Goal: Task Accomplishment & Management: Use online tool/utility

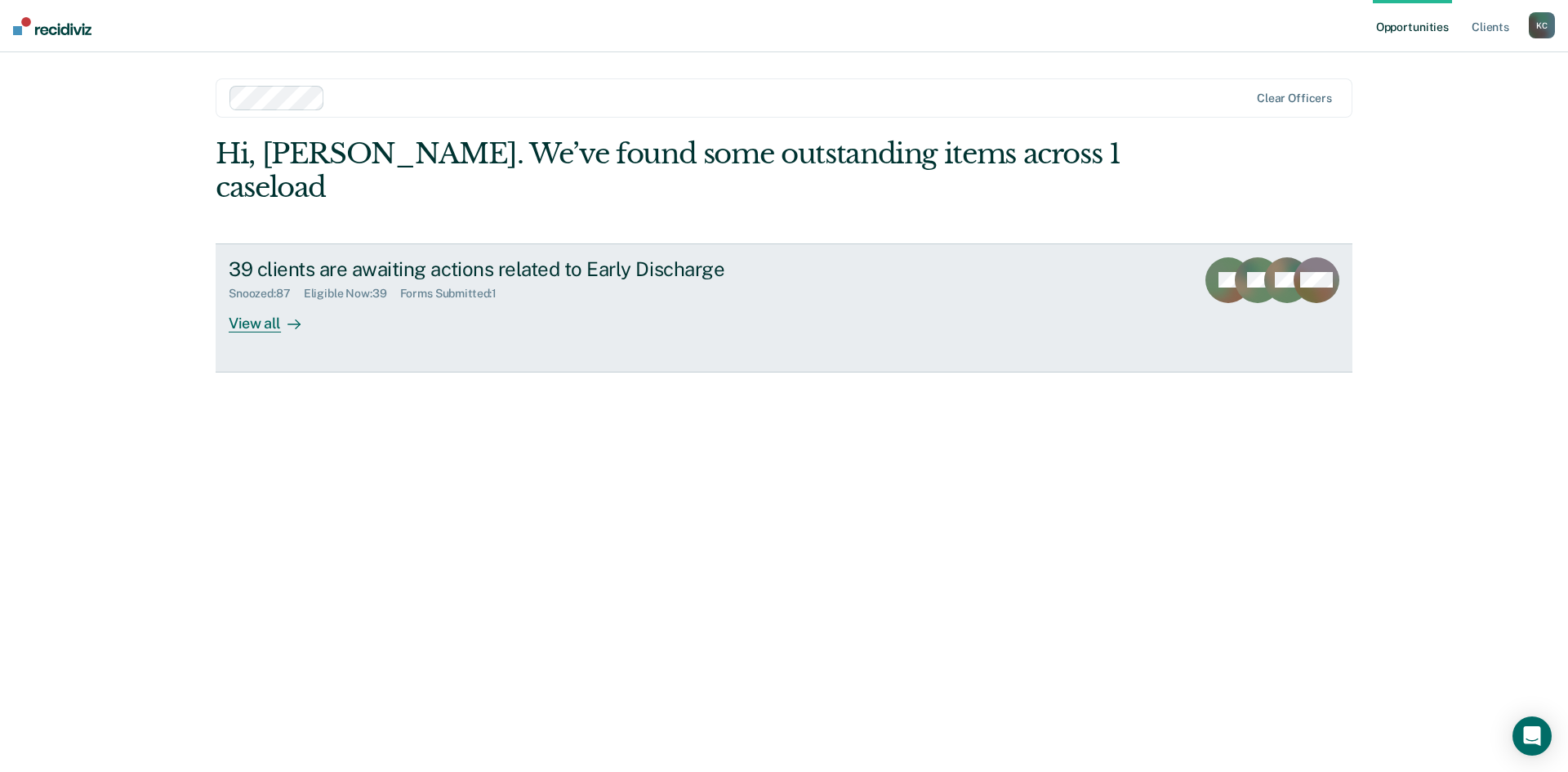
click at [240, 301] on div "View all" at bounding box center [274, 316] width 92 height 32
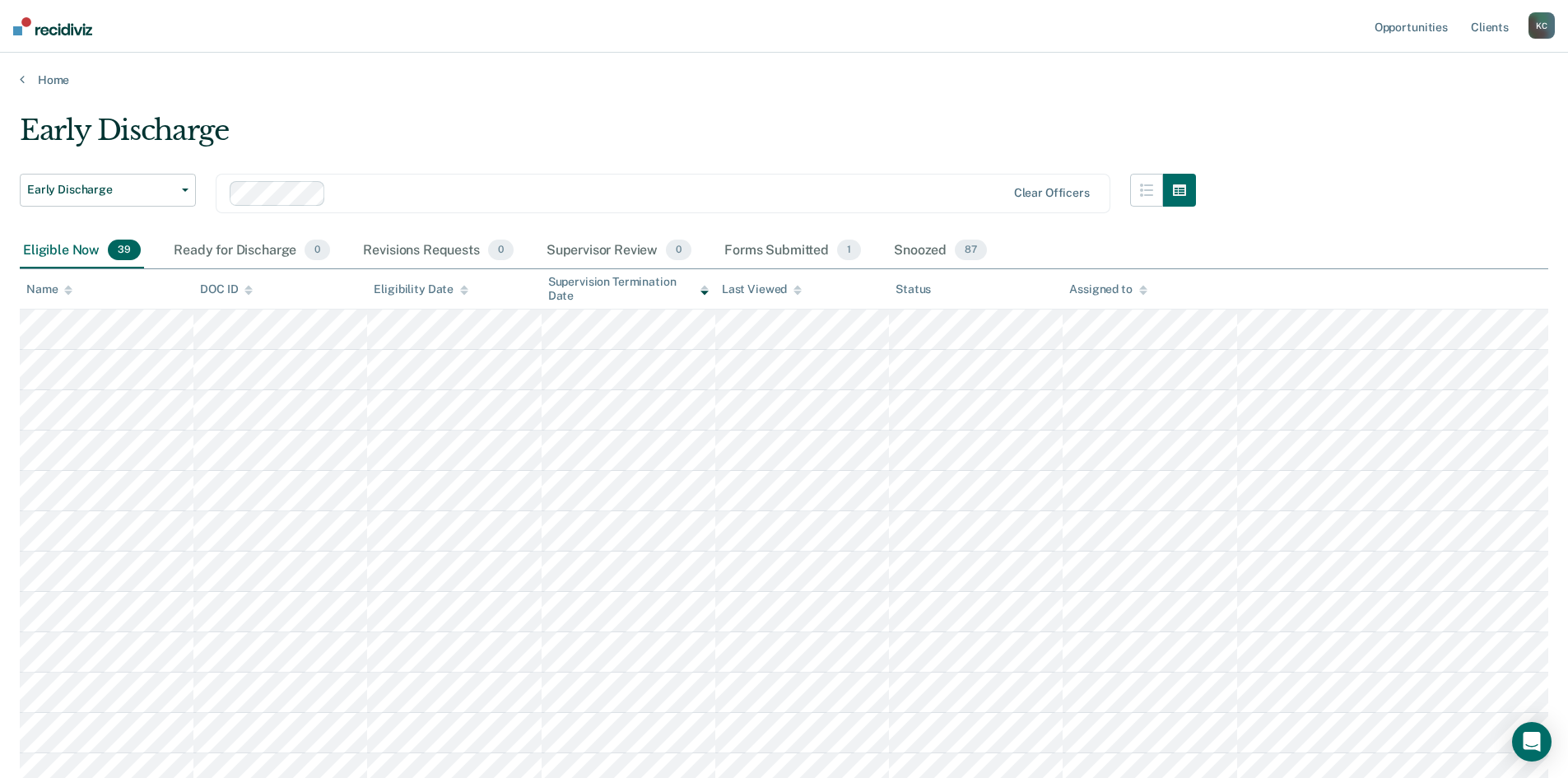
click at [463, 293] on icon at bounding box center [464, 290] width 9 height 11
click at [706, 294] on icon at bounding box center [705, 290] width 9 height 11
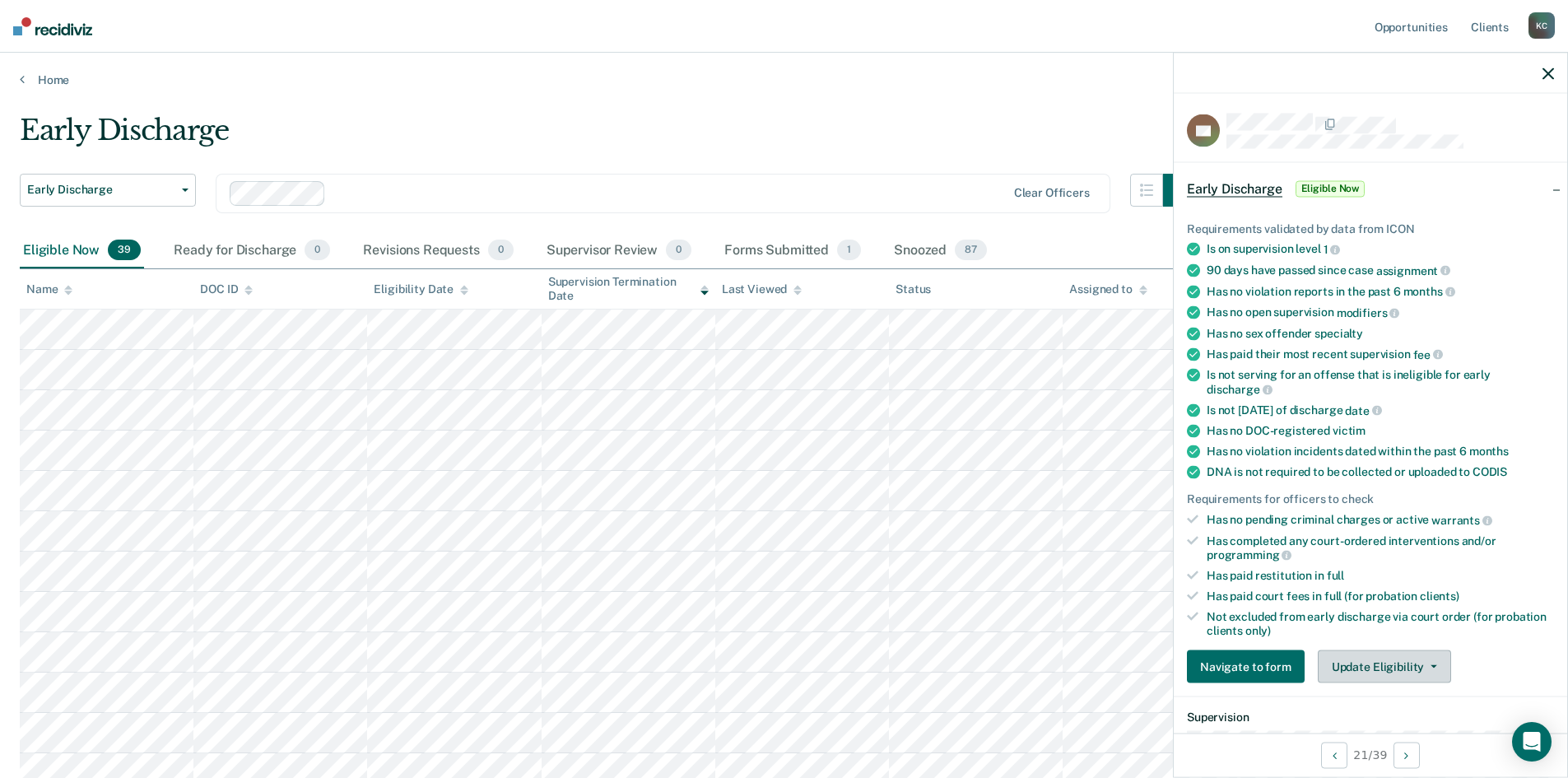
click at [1354, 651] on button "Update Eligibility" at bounding box center [1384, 667] width 134 height 33
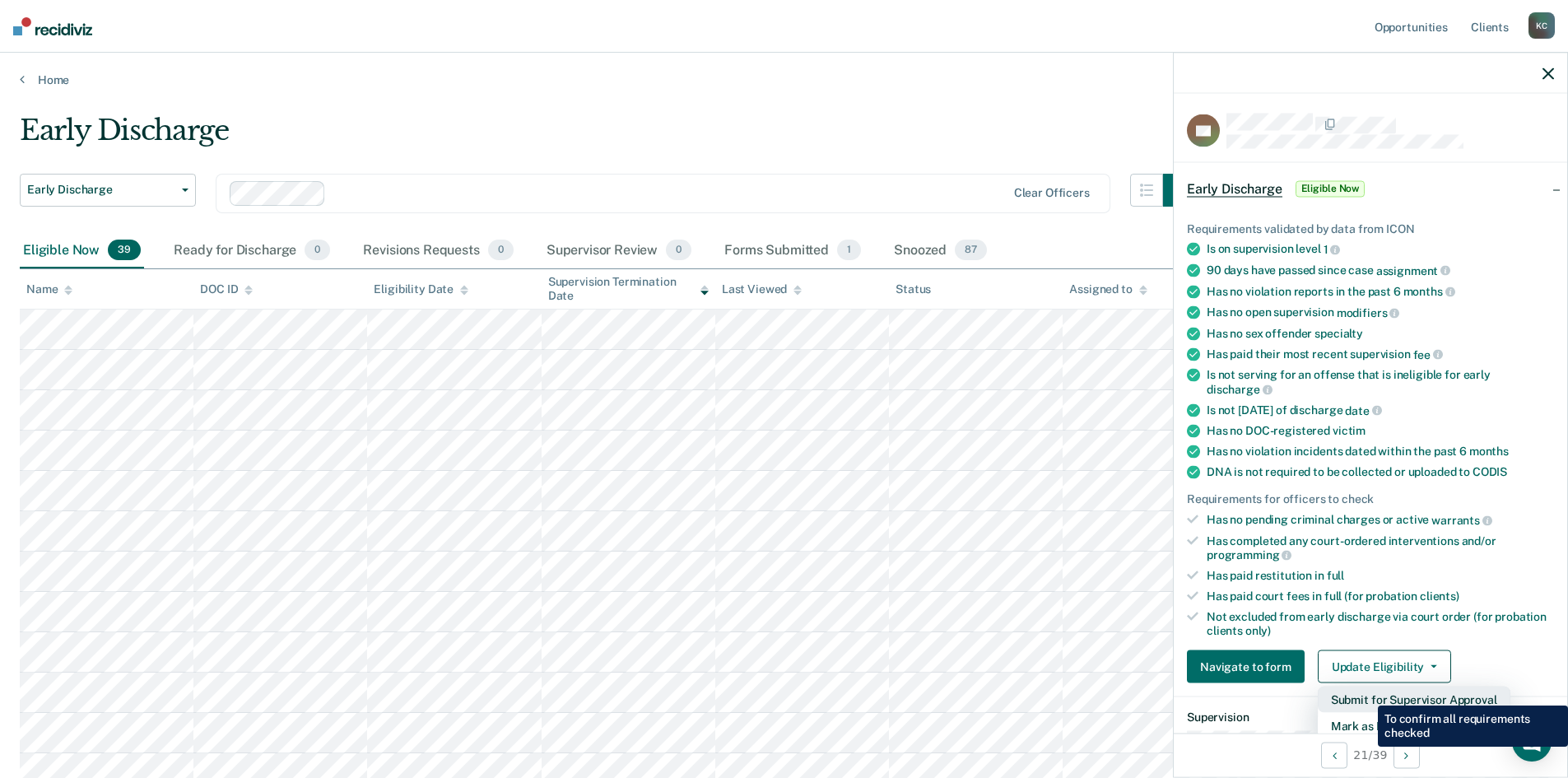
click at [1366, 693] on button "Submit for Supervisor Approval" at bounding box center [1414, 699] width 193 height 26
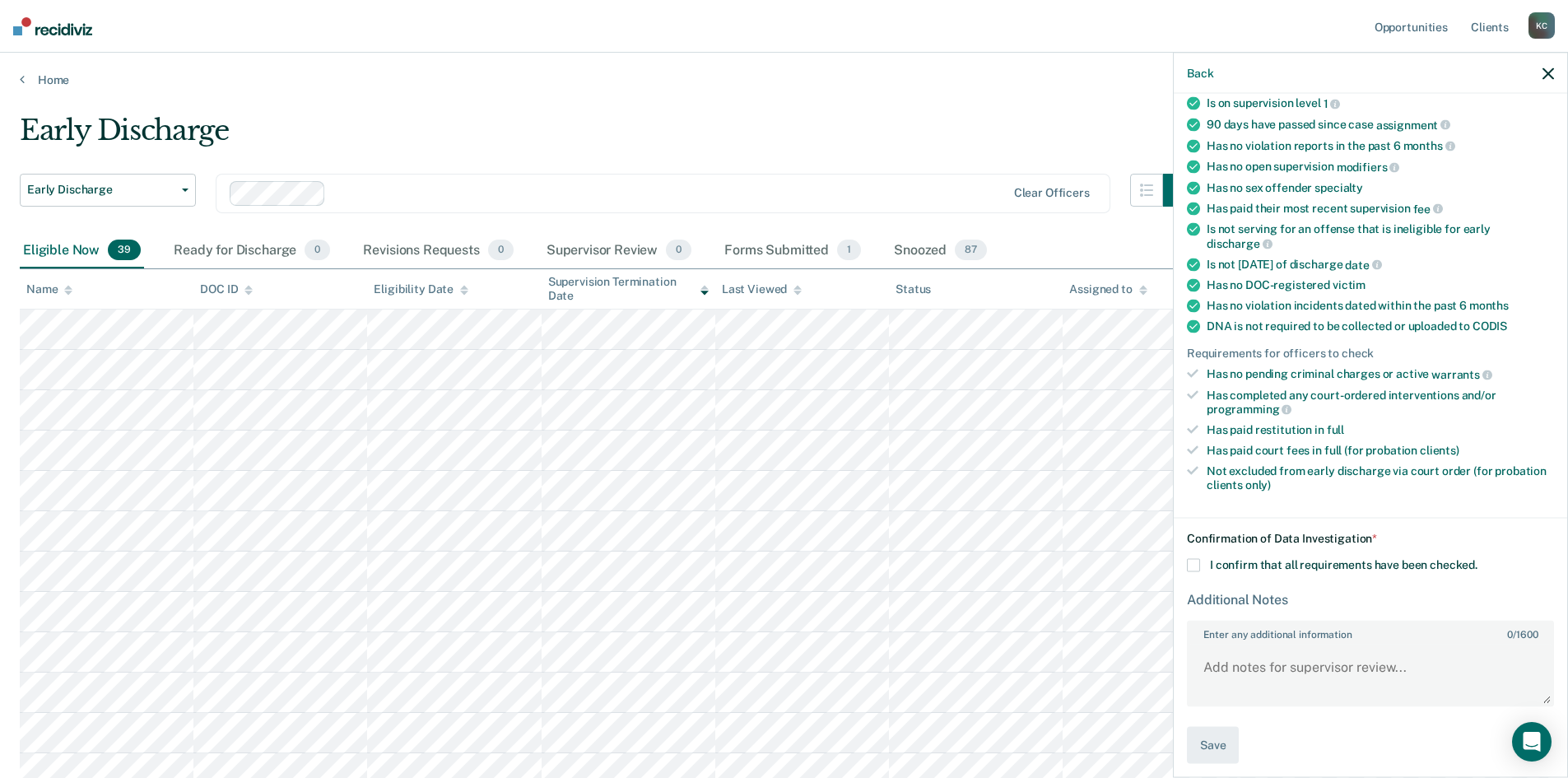
scroll to position [153, 0]
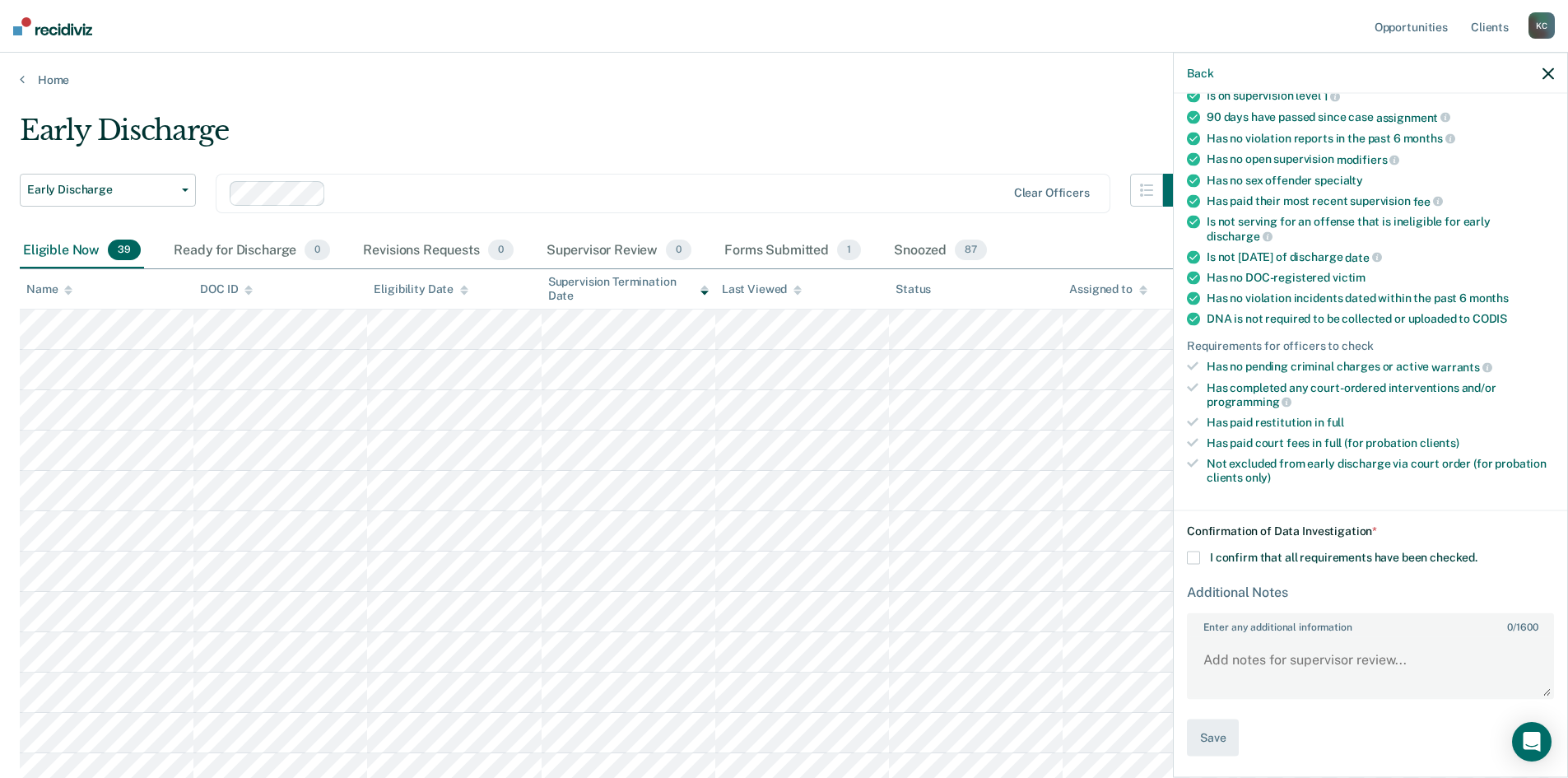
click at [1191, 558] on span at bounding box center [1194, 558] width 13 height 13
click at [1478, 552] on input "I confirm that all requirements have been checked." at bounding box center [1478, 552] width 0 height 0
click at [1219, 731] on button "Save" at bounding box center [1213, 738] width 52 height 37
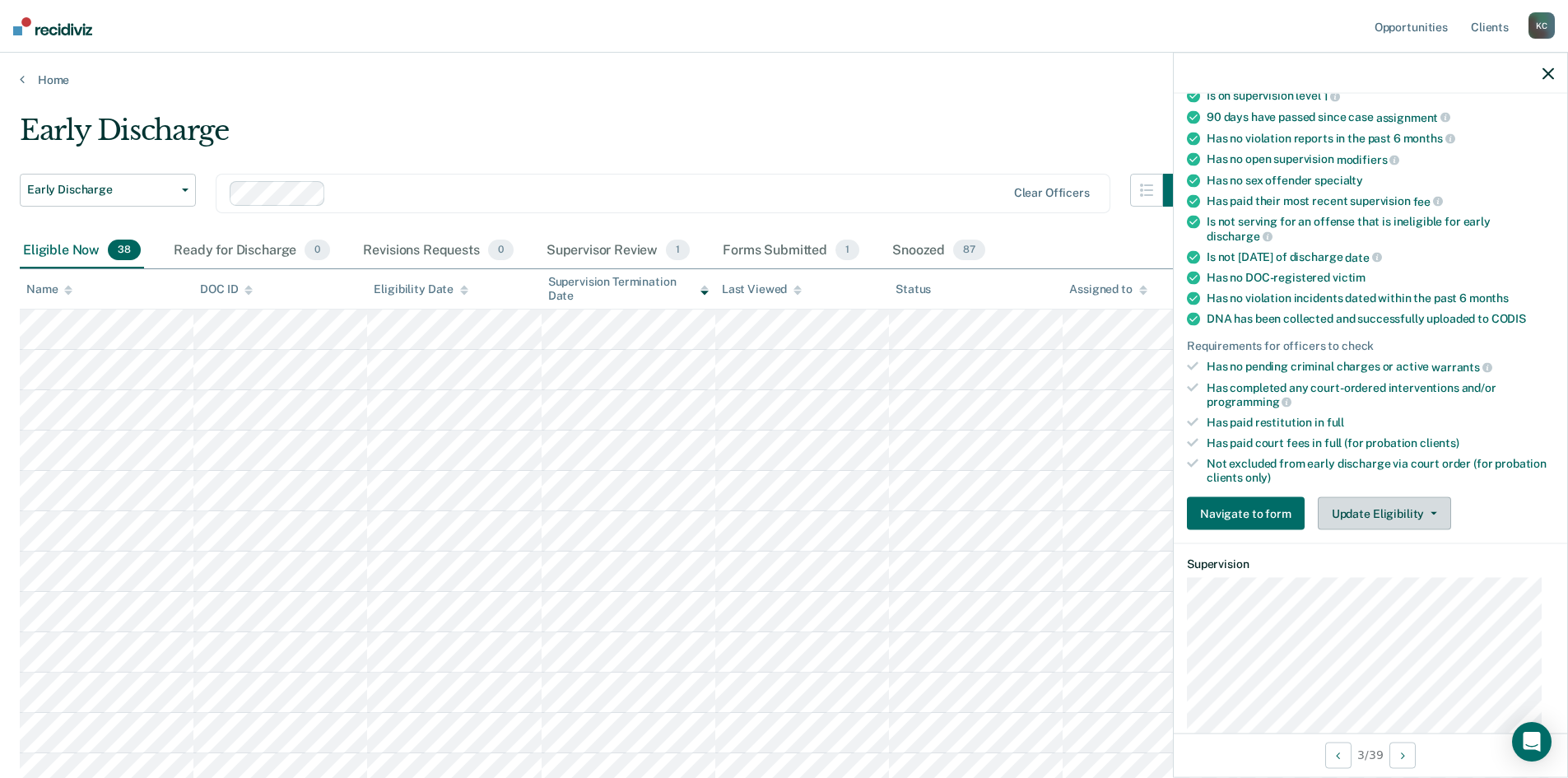
click at [1420, 519] on button "Update Eligibility" at bounding box center [1384, 513] width 134 height 33
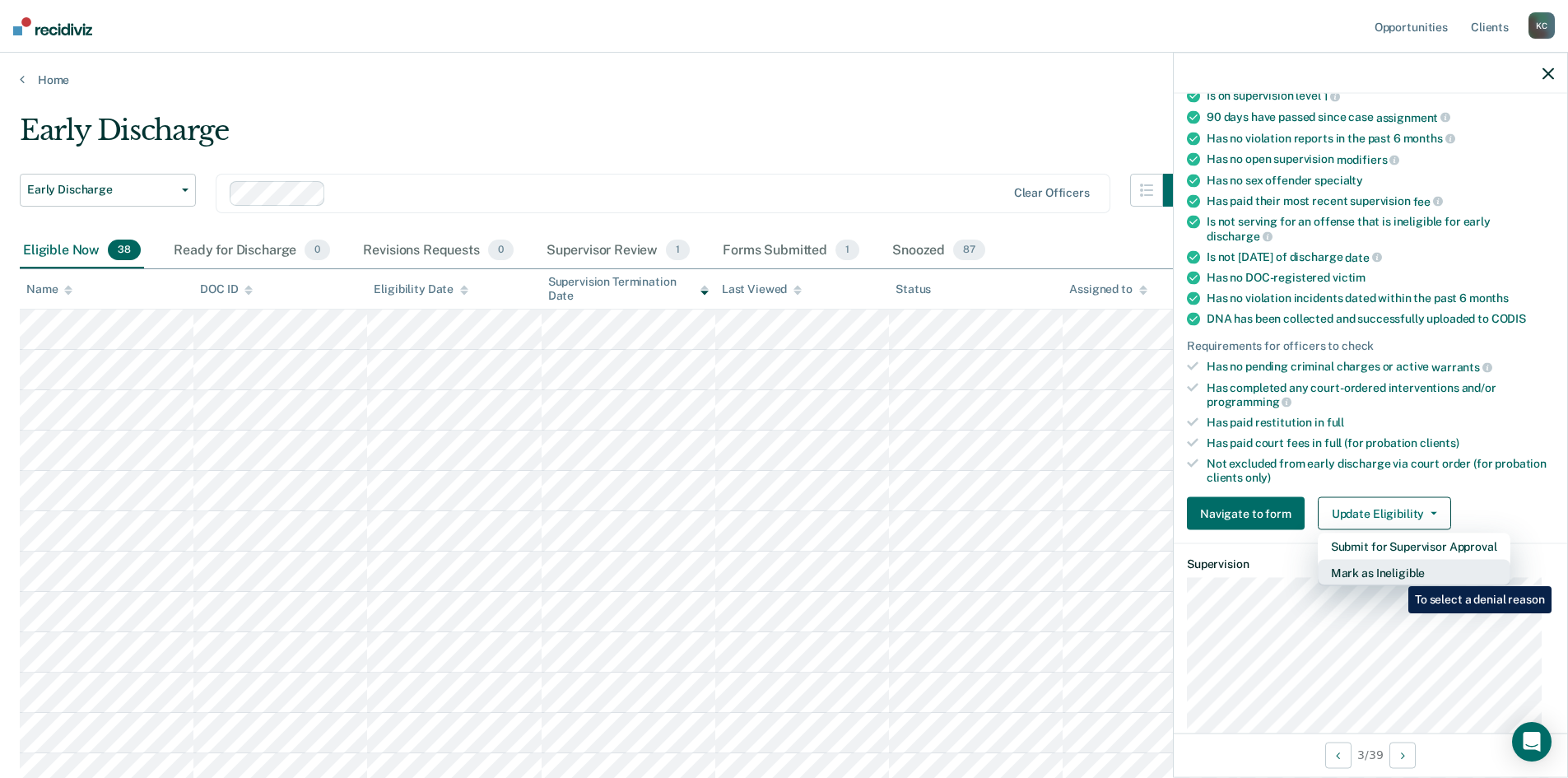
click at [1396, 574] on button "Mark as Ineligible" at bounding box center [1414, 572] width 193 height 26
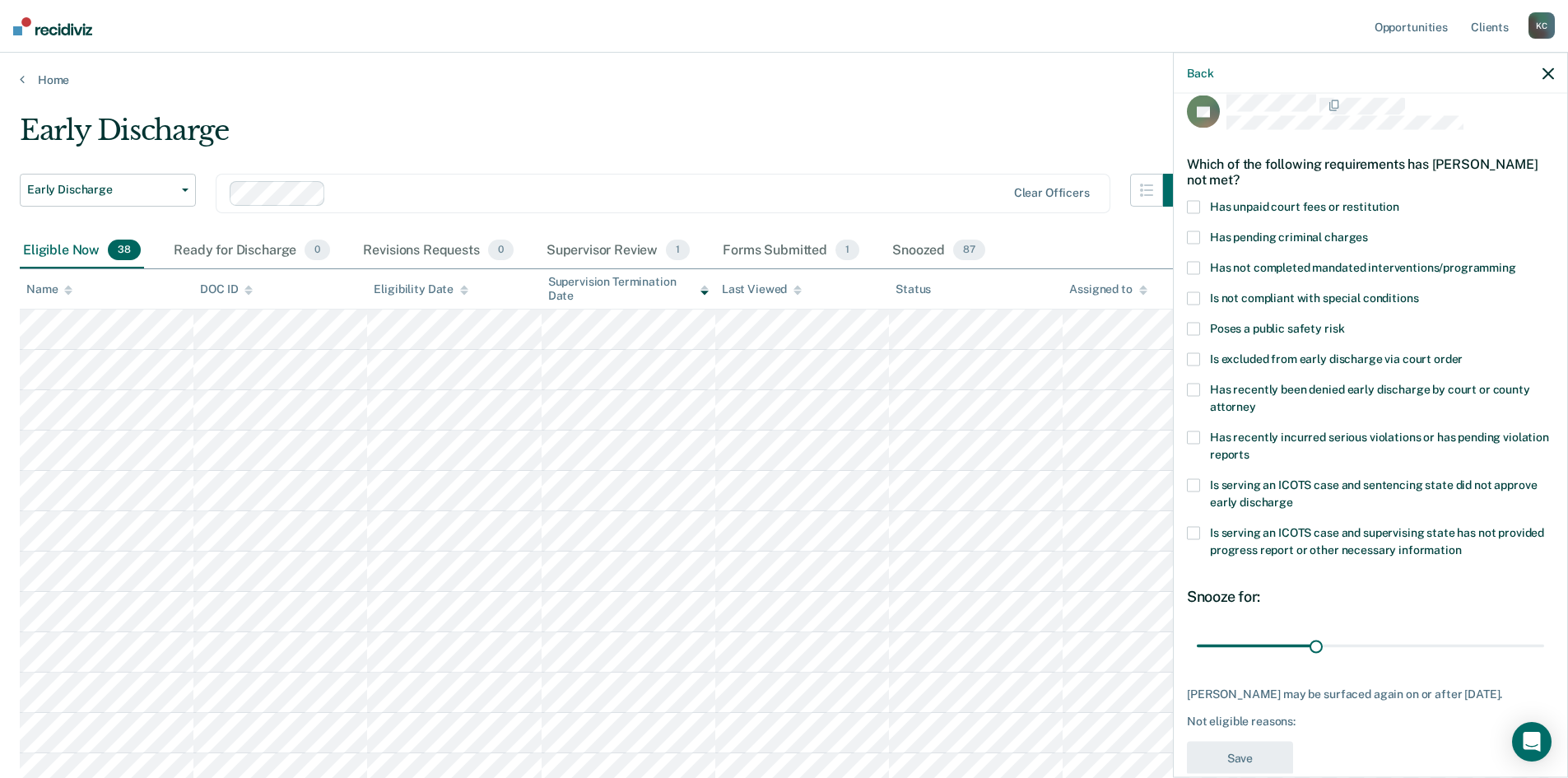
scroll to position [0, 0]
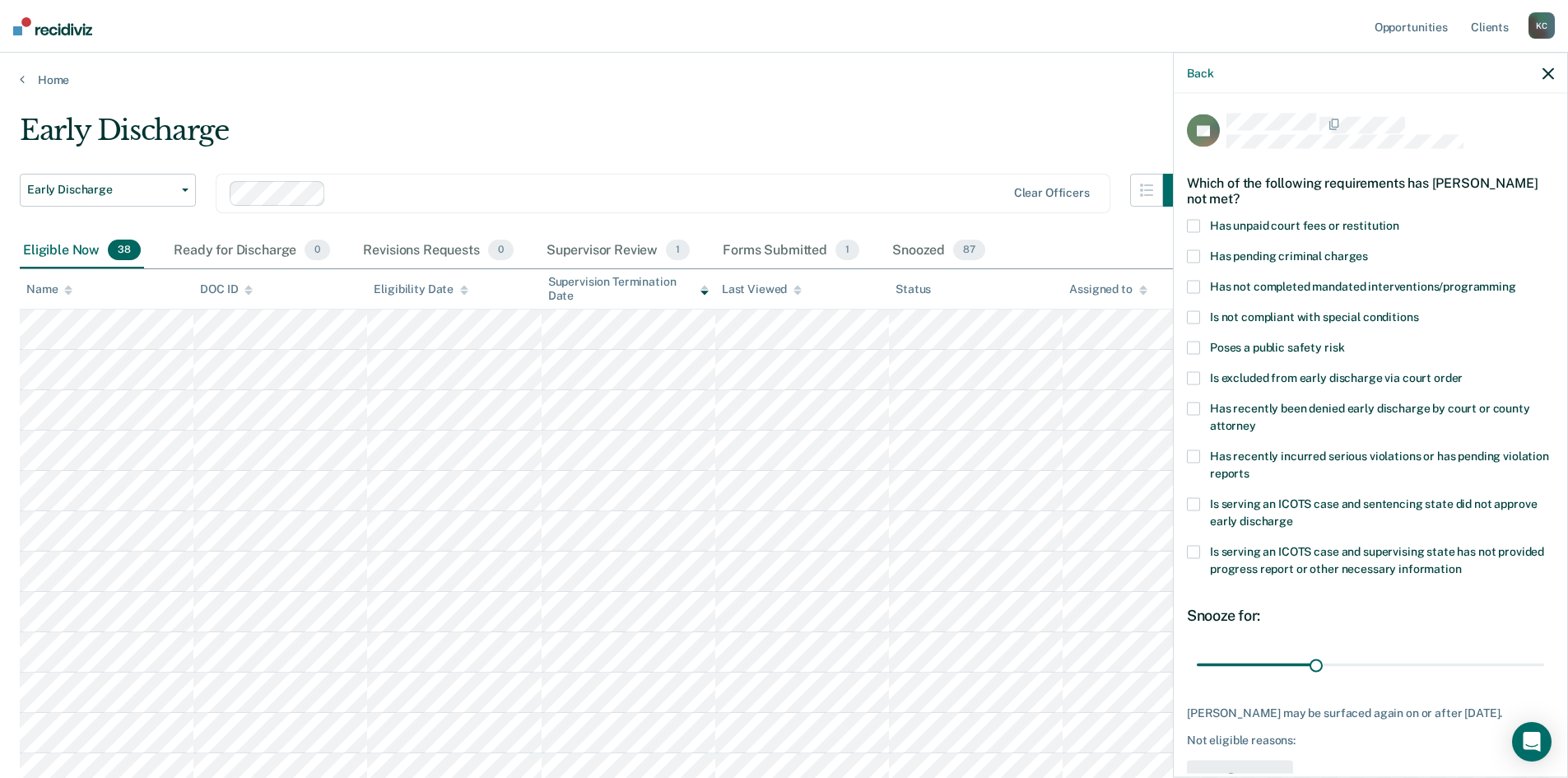
click at [1190, 225] on span at bounding box center [1194, 226] width 13 height 13
click at [1193, 281] on span at bounding box center [1194, 288] width 13 height 13
drag, startPoint x: 1315, startPoint y: 669, endPoint x: 1409, endPoint y: 662, distance: 94.3
type input "56"
click at [1409, 662] on input "range" at bounding box center [1370, 665] width 347 height 29
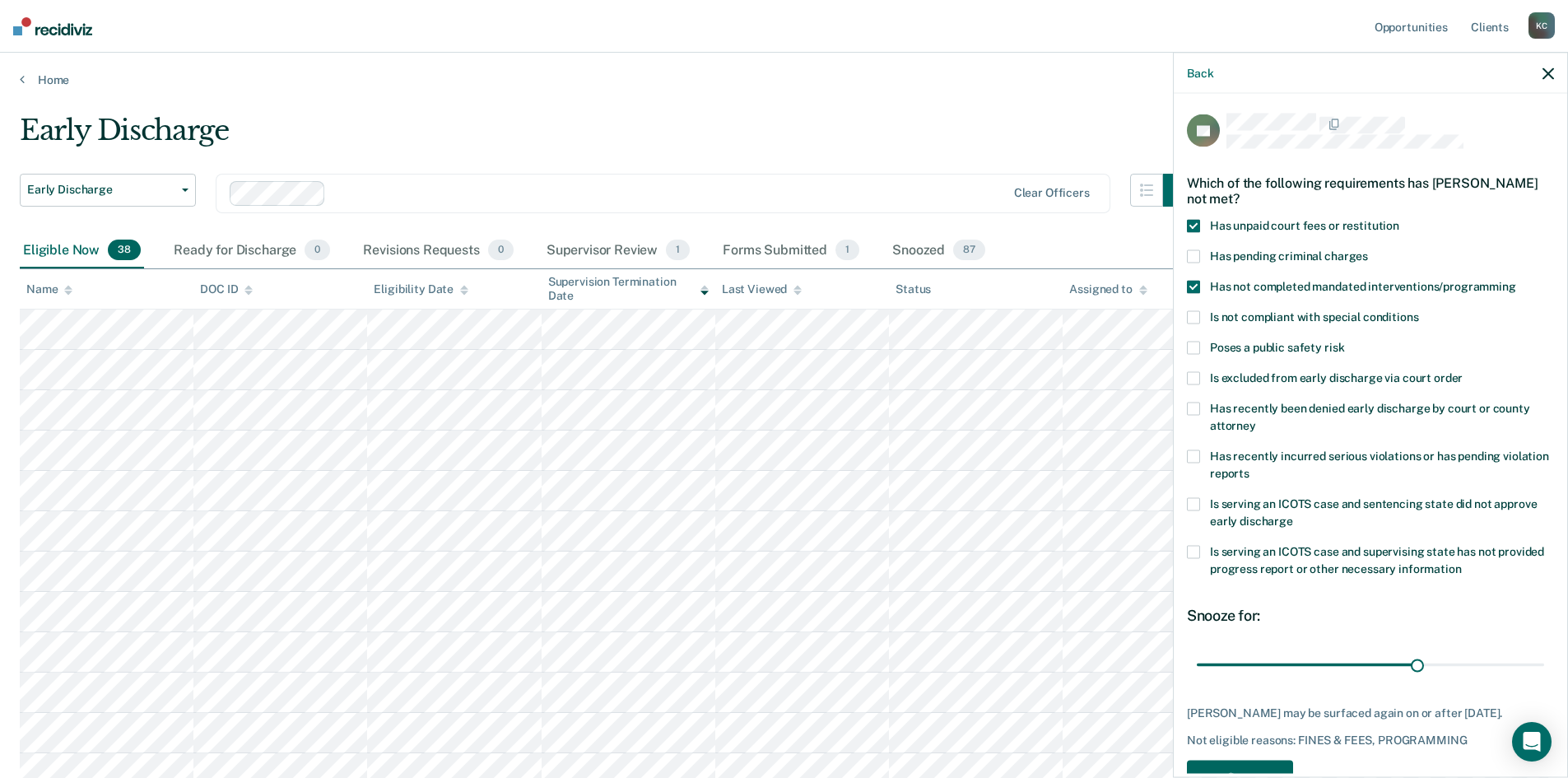
click at [1278, 767] on button "Save" at bounding box center [1240, 777] width 106 height 34
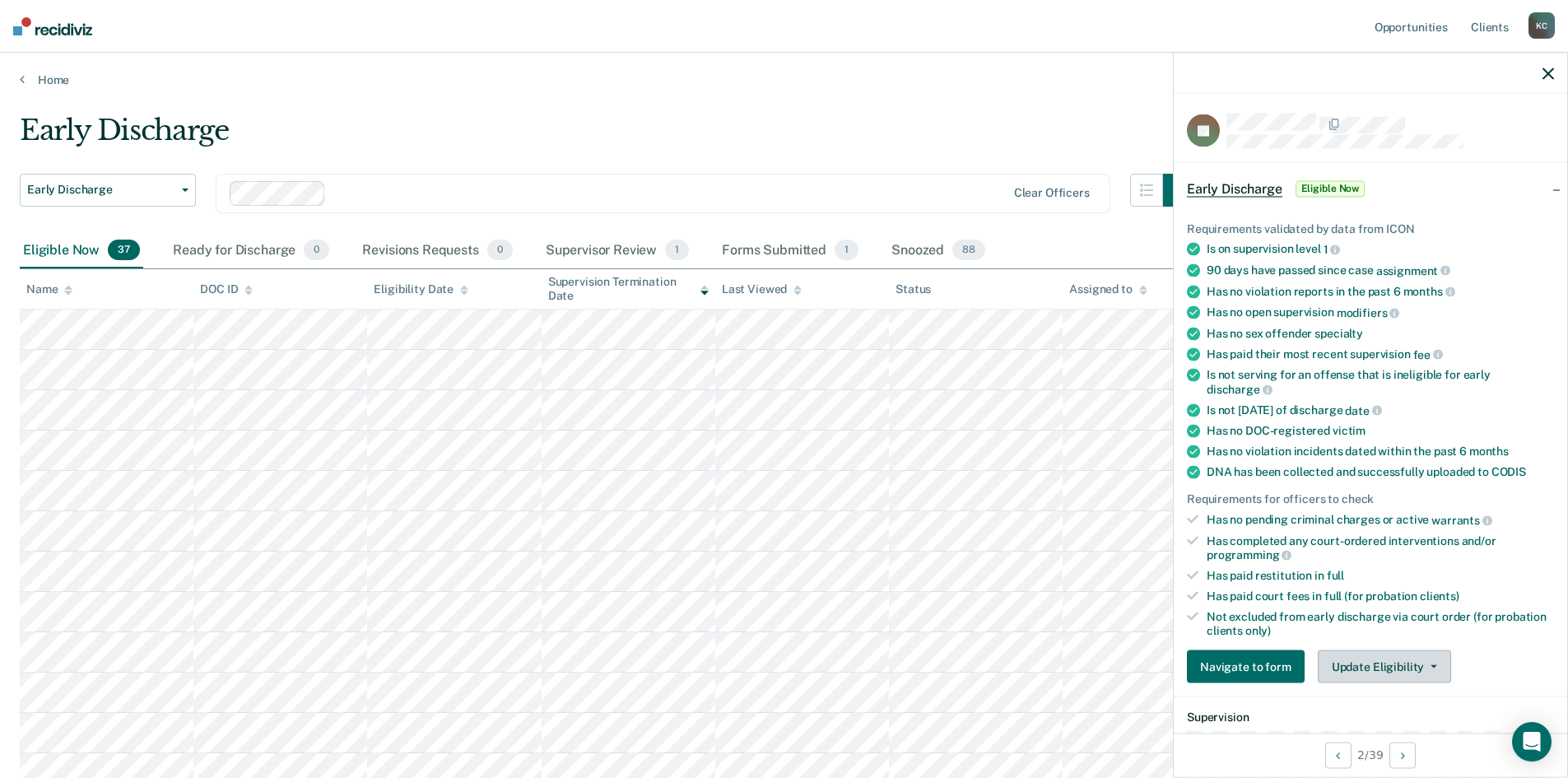
click at [1350, 663] on button "Update Eligibility" at bounding box center [1384, 667] width 134 height 33
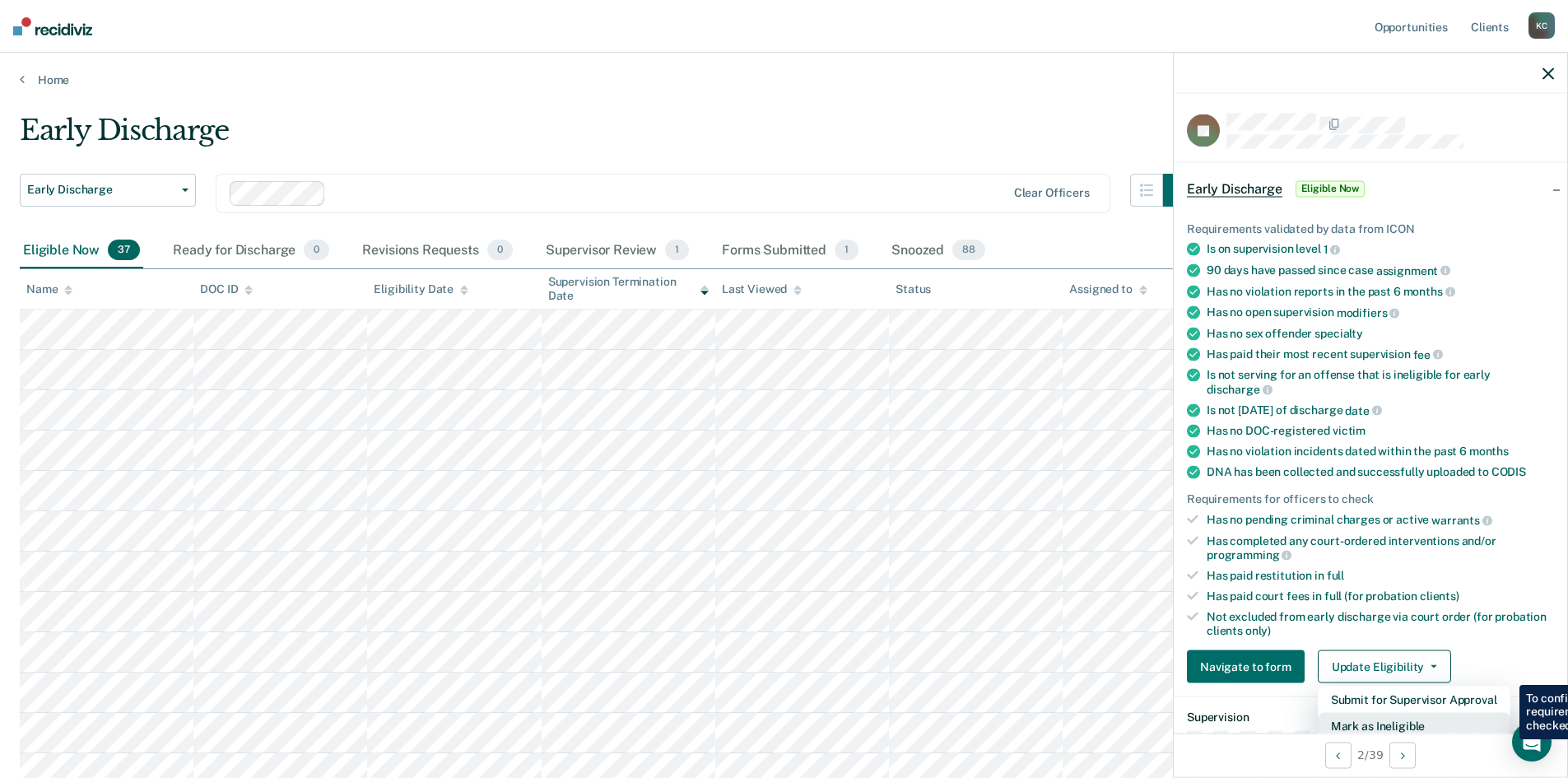
scroll to position [5, 0]
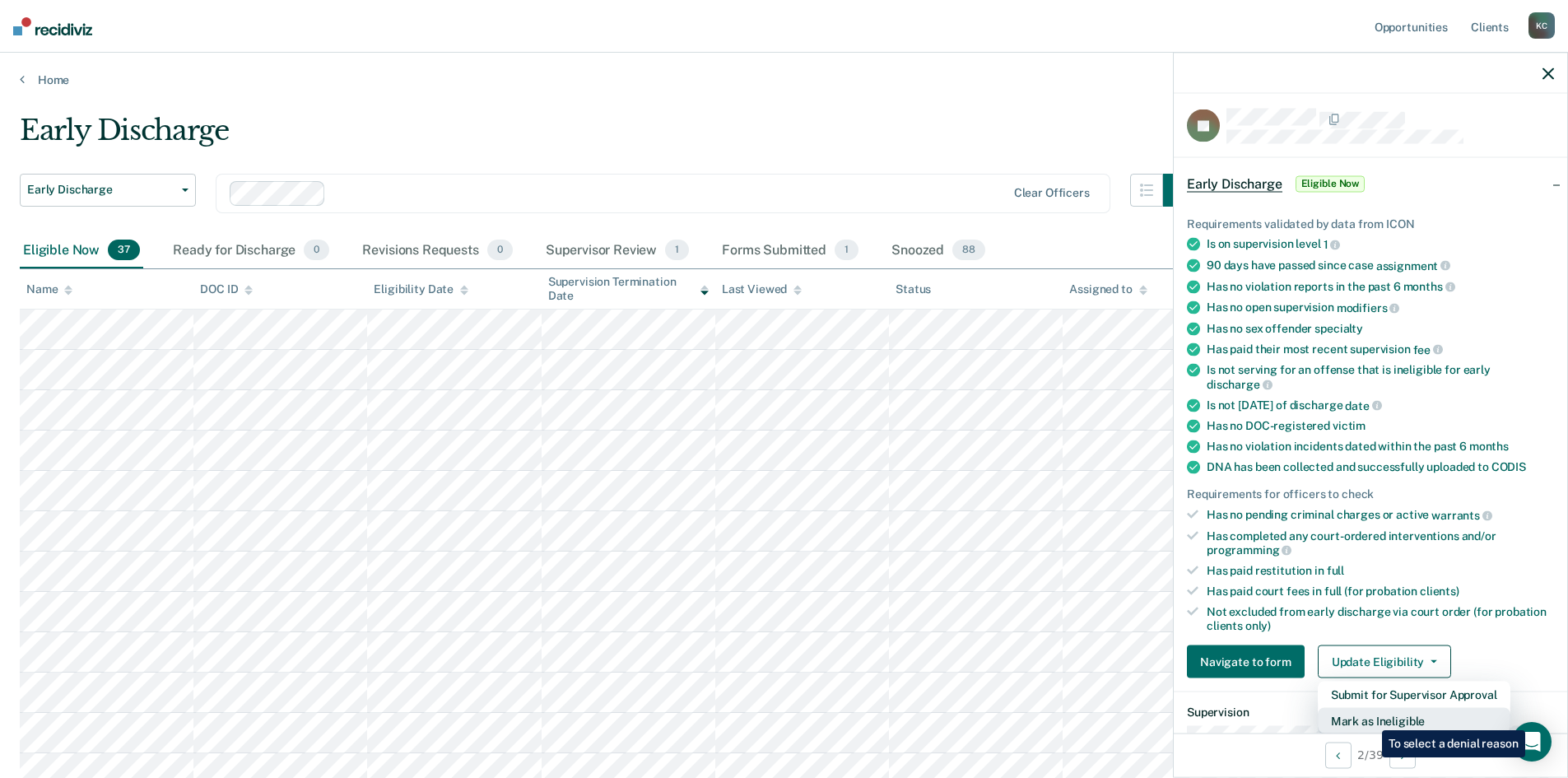
click at [1370, 718] on button "Mark as Ineligible" at bounding box center [1414, 720] width 193 height 26
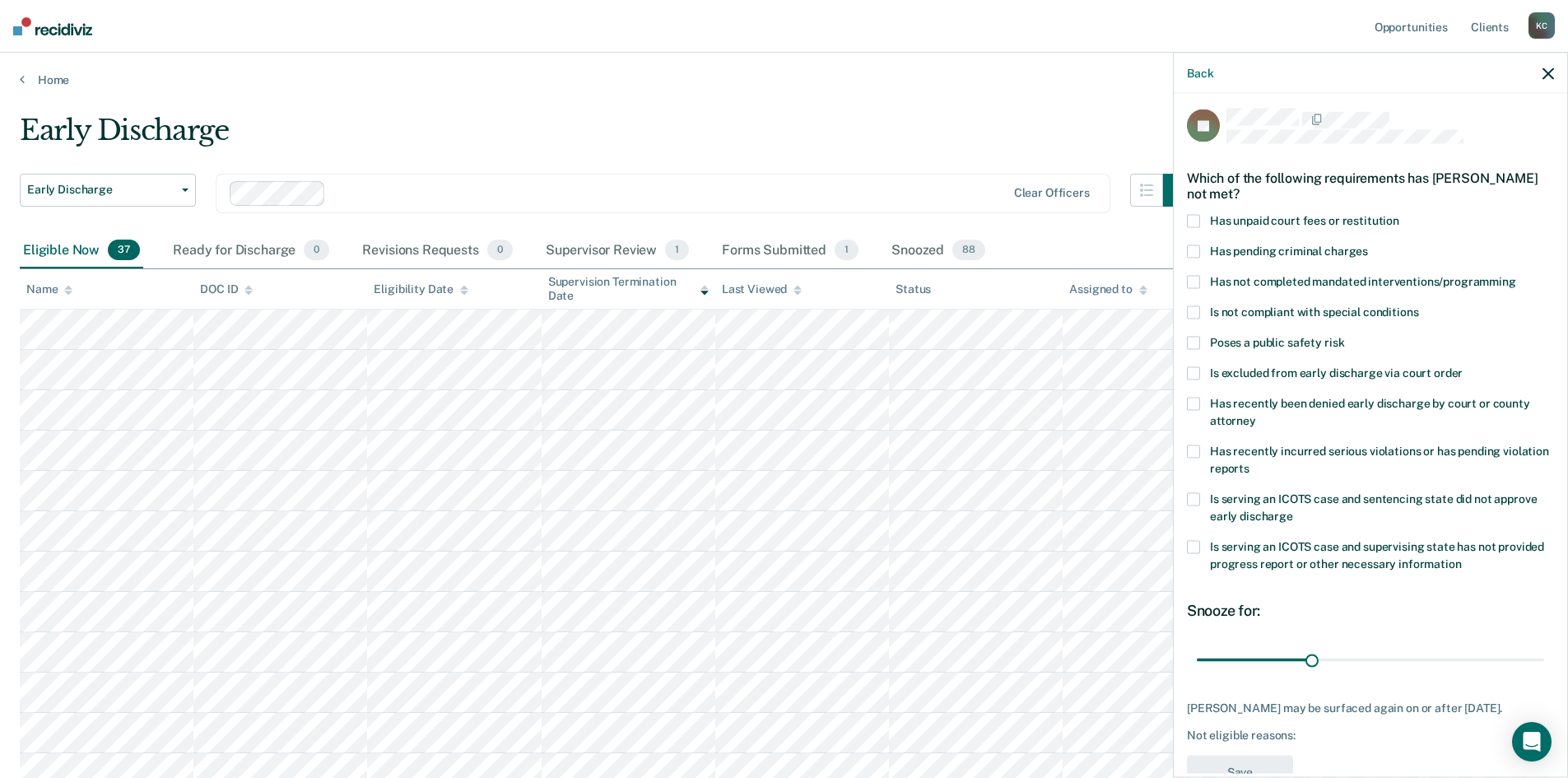
click at [1204, 226] on label "Has unpaid court fees or restitution" at bounding box center [1370, 223] width 367 height 17
click at [1200, 280] on label "Has not completed mandated interventions/programming" at bounding box center [1370, 284] width 367 height 17
drag, startPoint x: 1310, startPoint y: 656, endPoint x: 1225, endPoint y: 661, distance: 85.1
type input "7"
click at [1225, 661] on input "range" at bounding box center [1370, 660] width 347 height 29
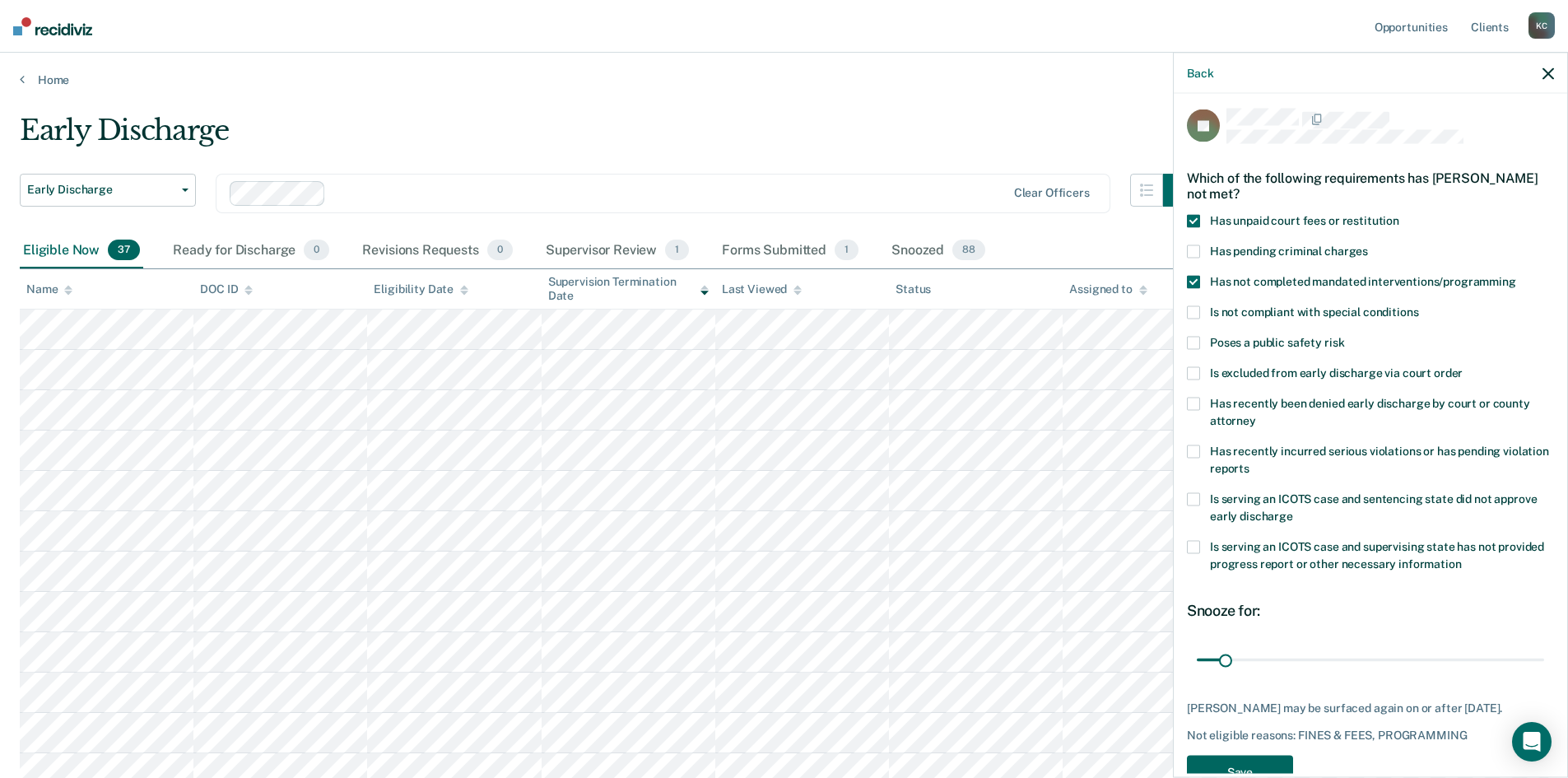
click at [1236, 761] on button "Save" at bounding box center [1240, 772] width 106 height 34
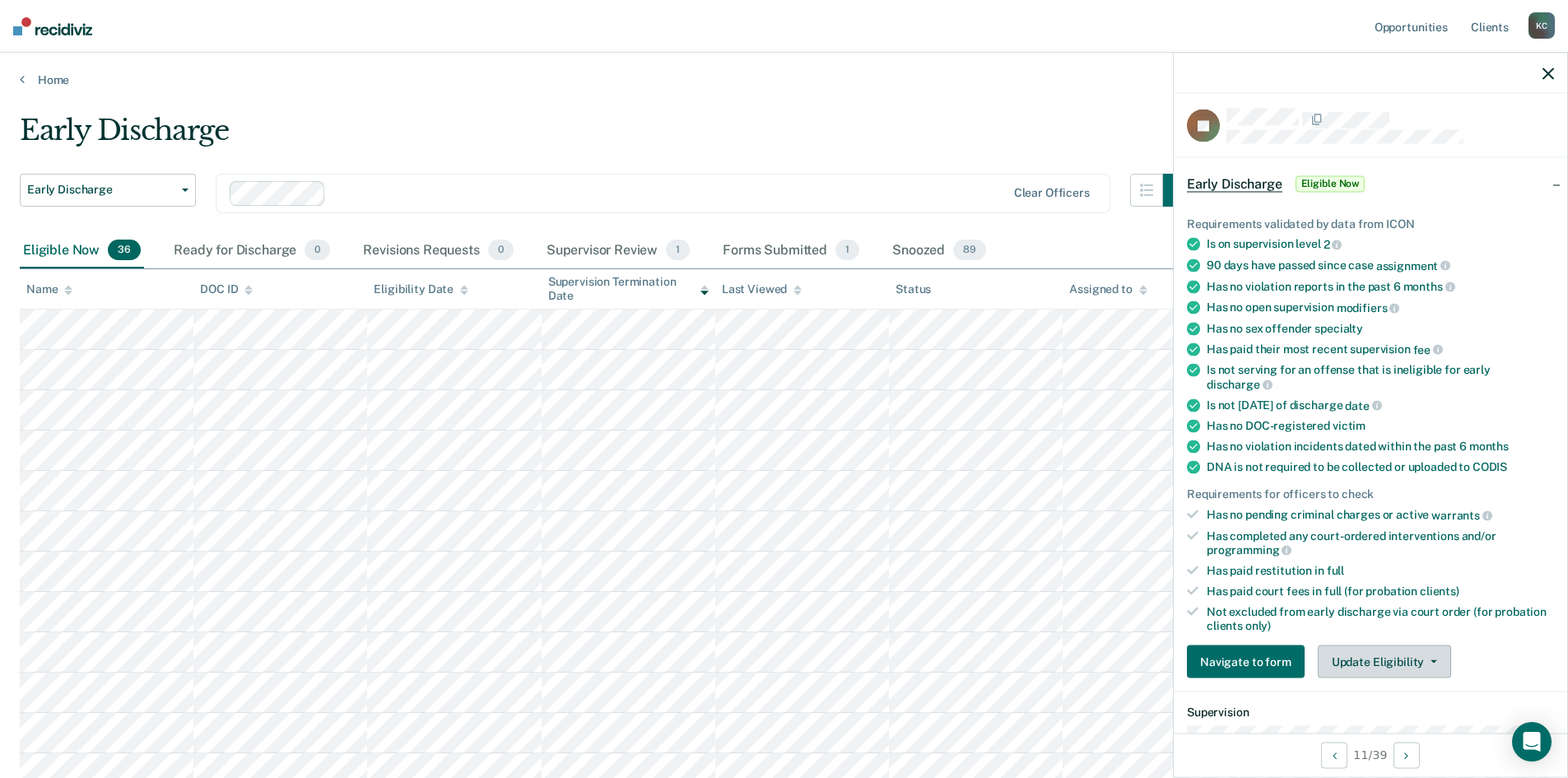
click at [1396, 645] on button "Update Eligibility" at bounding box center [1384, 661] width 134 height 33
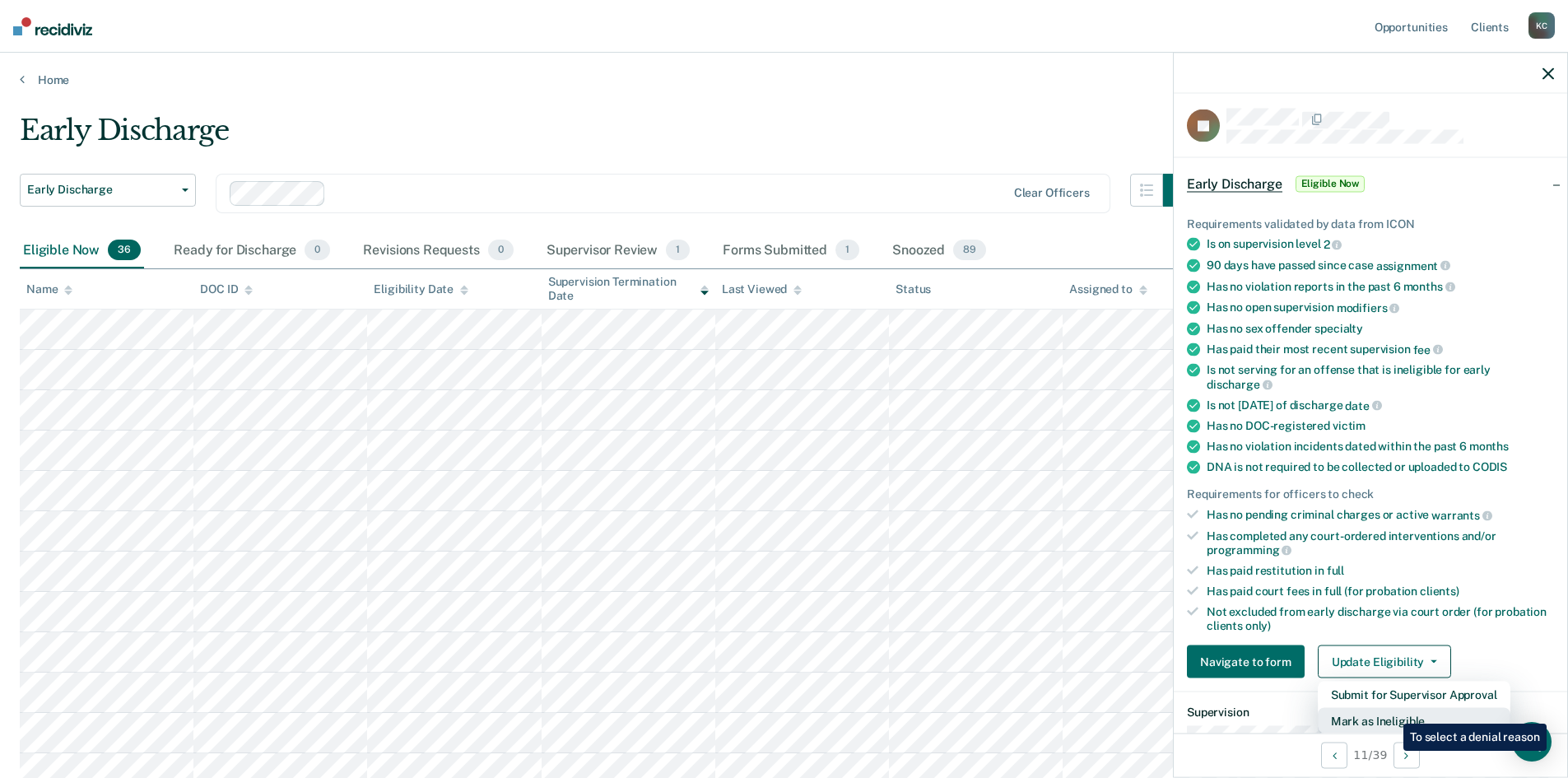
click at [1391, 713] on button "Mark as Ineligible" at bounding box center [1414, 720] width 193 height 26
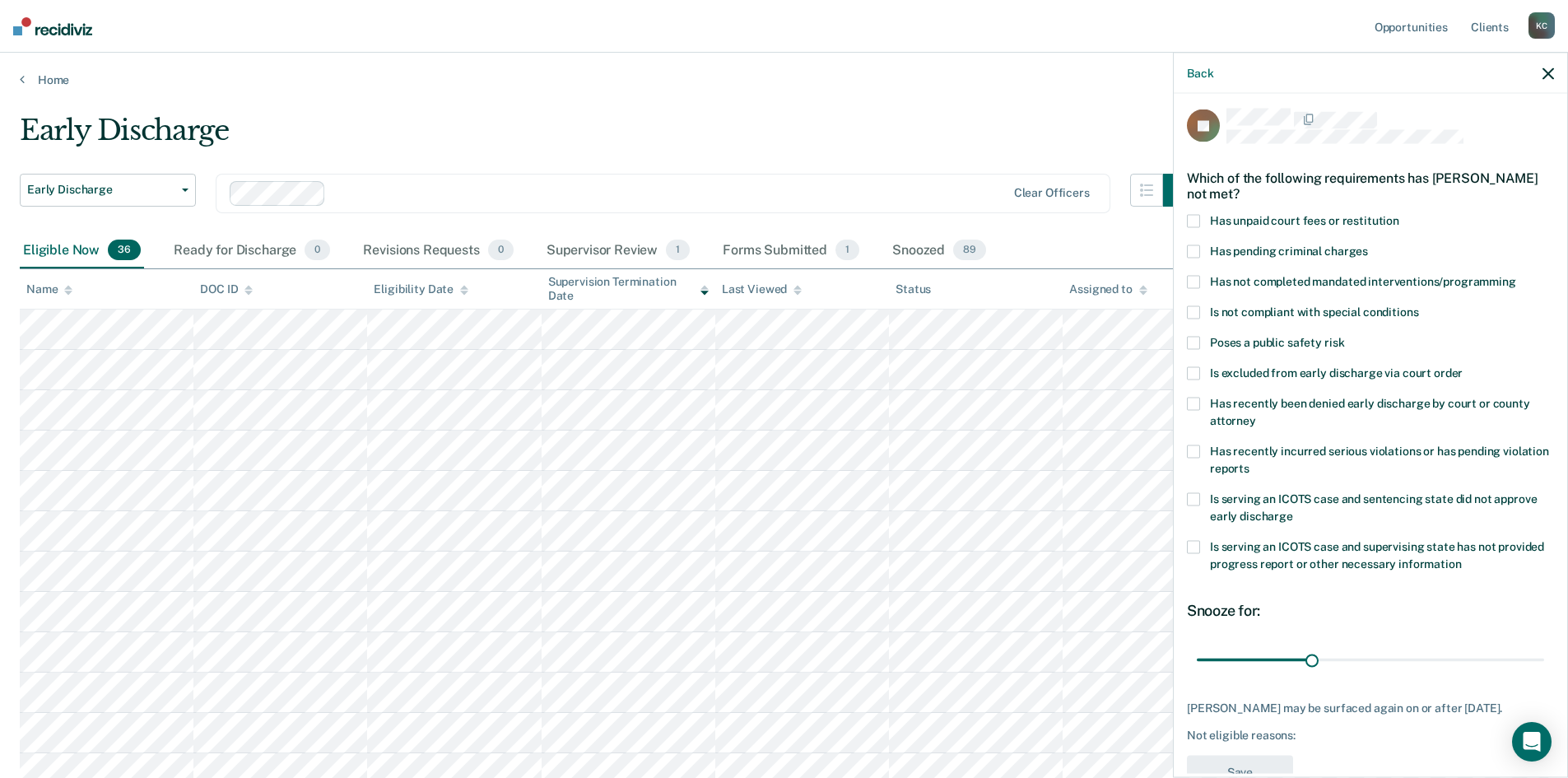
click at [1202, 215] on label "Has unpaid court fees or restitution" at bounding box center [1370, 223] width 367 height 17
drag, startPoint x: 1311, startPoint y: 657, endPoint x: 1401, endPoint y: 652, distance: 90.1
type input "56"
click at [1401, 652] on input "range" at bounding box center [1370, 660] width 347 height 29
click at [1275, 756] on button "Save" at bounding box center [1240, 772] width 106 height 34
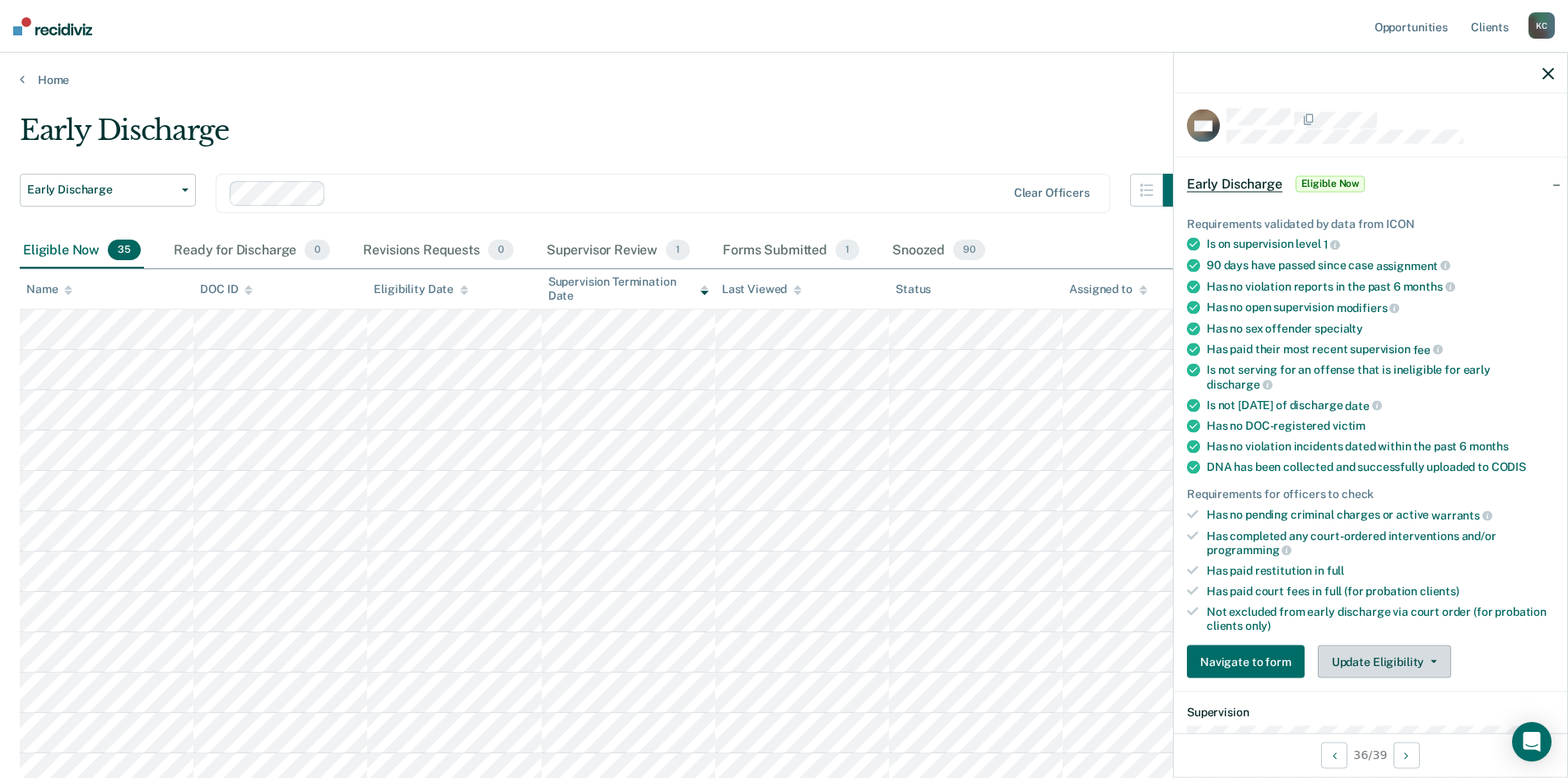
click at [1352, 667] on button "Update Eligibility" at bounding box center [1384, 661] width 134 height 33
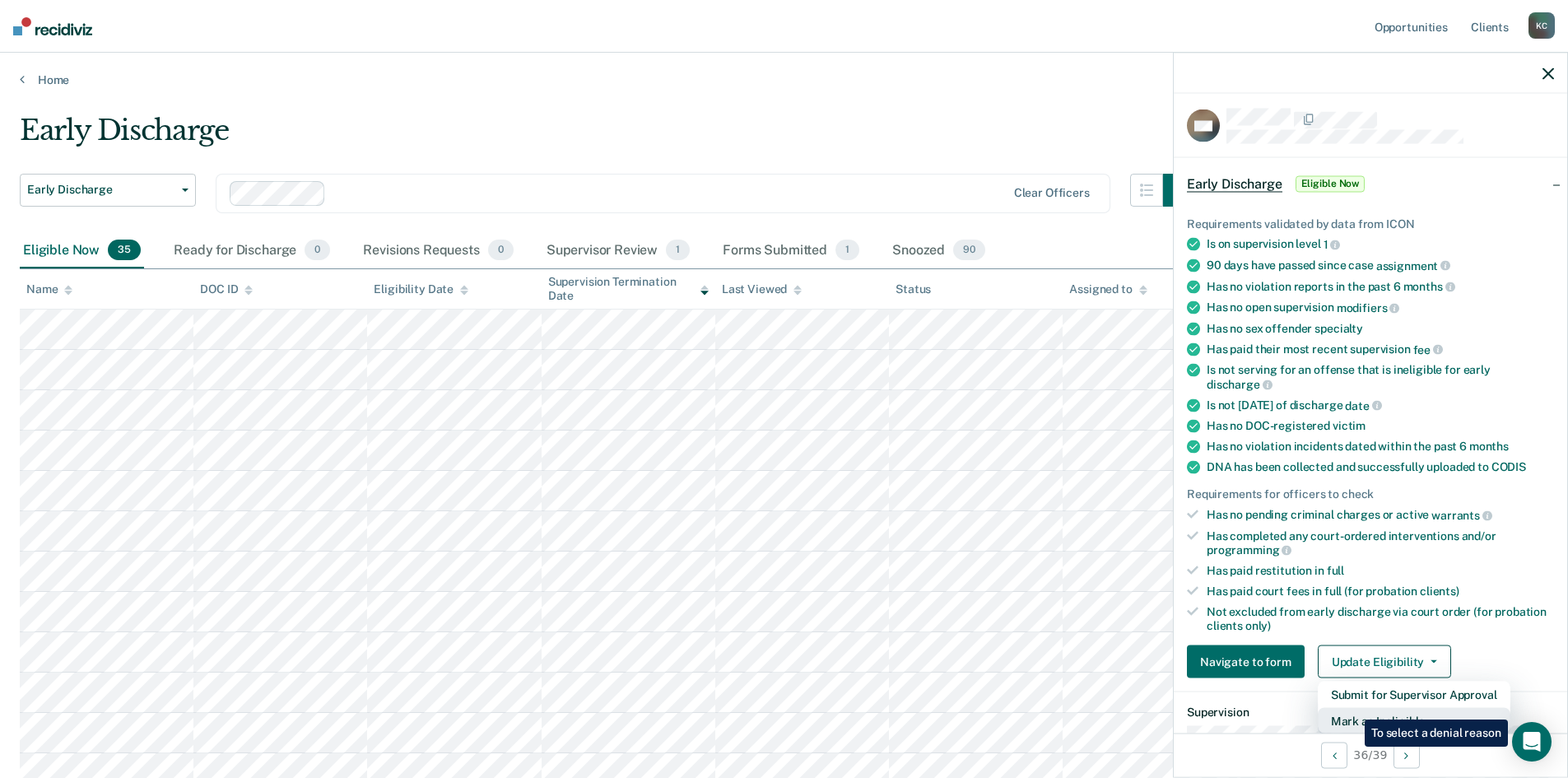
click at [1352, 710] on button "Mark as Ineligible" at bounding box center [1414, 720] width 193 height 26
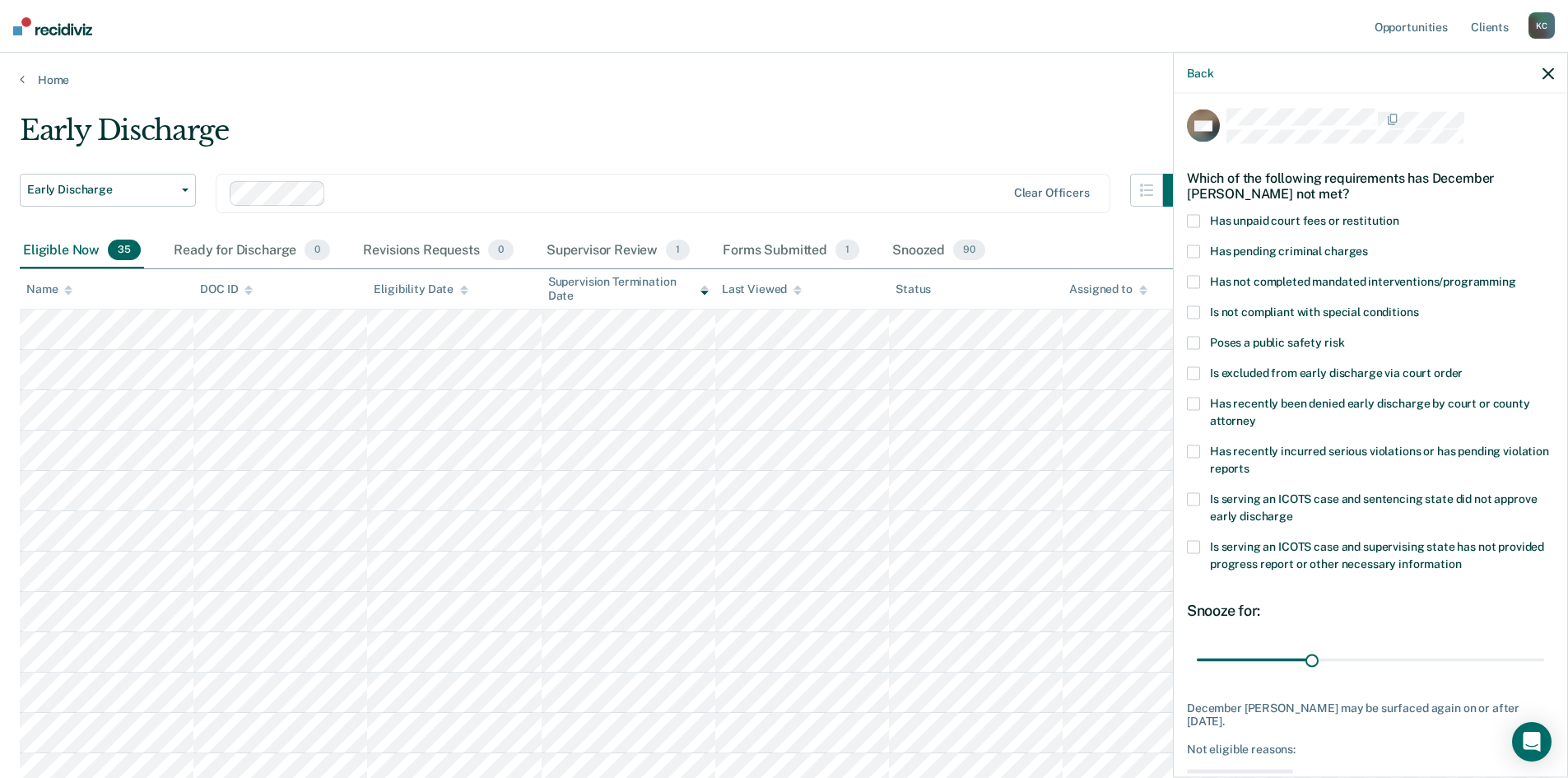
click at [1196, 221] on span at bounding box center [1194, 221] width 13 height 13
drag, startPoint x: 1309, startPoint y: 662, endPoint x: 1690, endPoint y: 592, distance: 387.4
type input "90"
click at [1544, 645] on input "range" at bounding box center [1370, 660] width 347 height 29
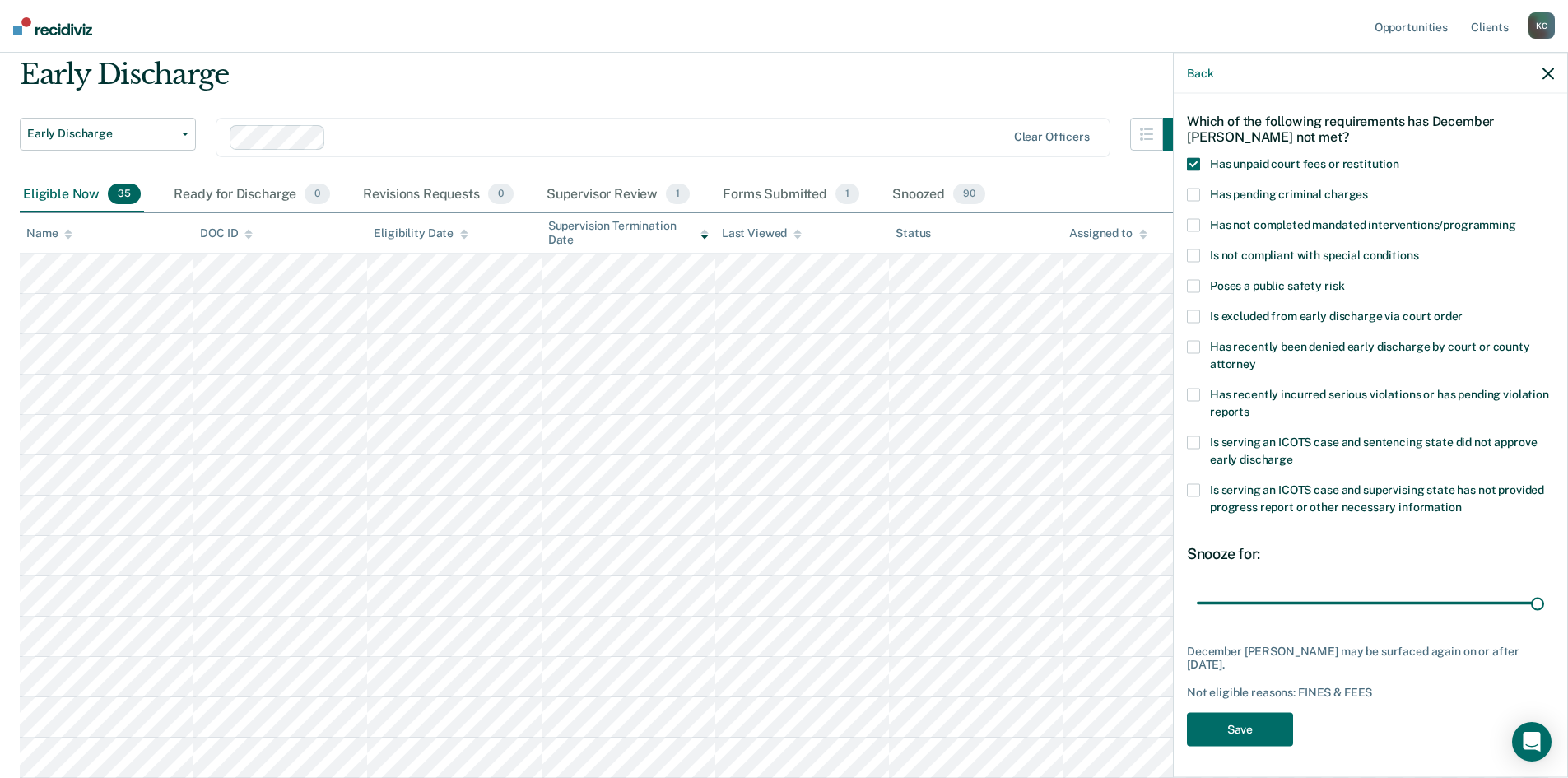
scroll to position [165, 0]
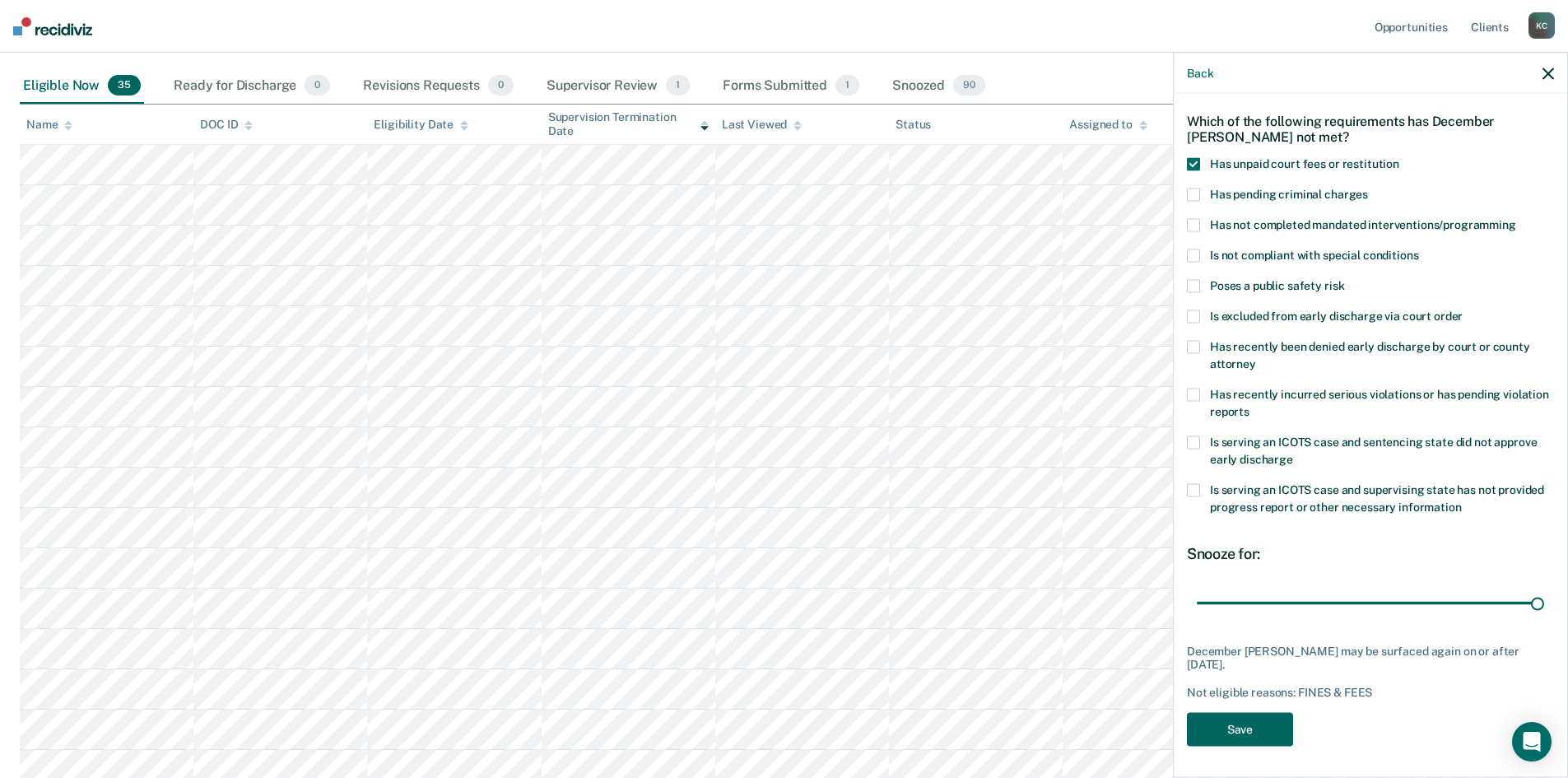
click at [1264, 730] on button "Save" at bounding box center [1240, 729] width 106 height 34
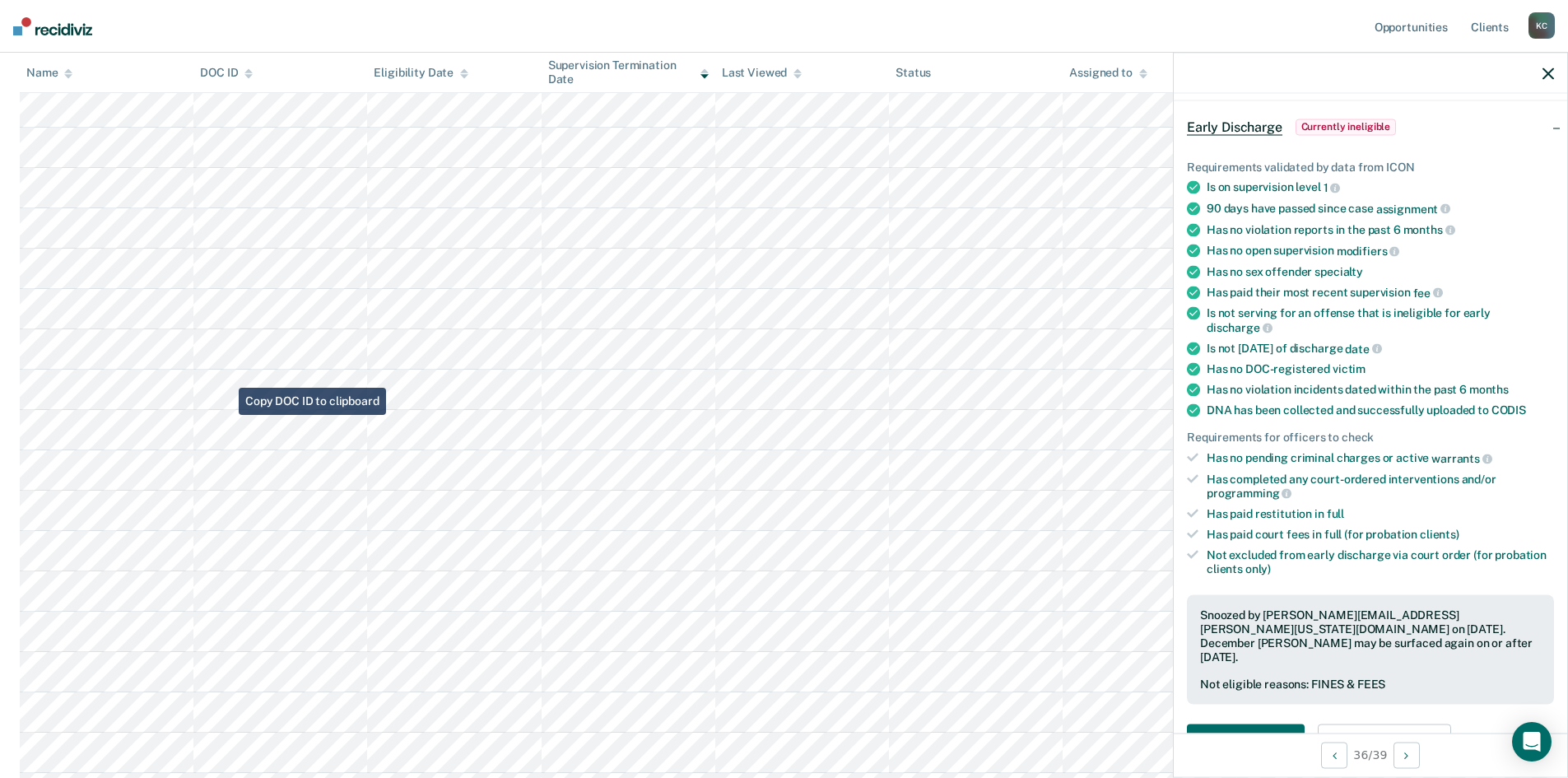
scroll to position [329, 0]
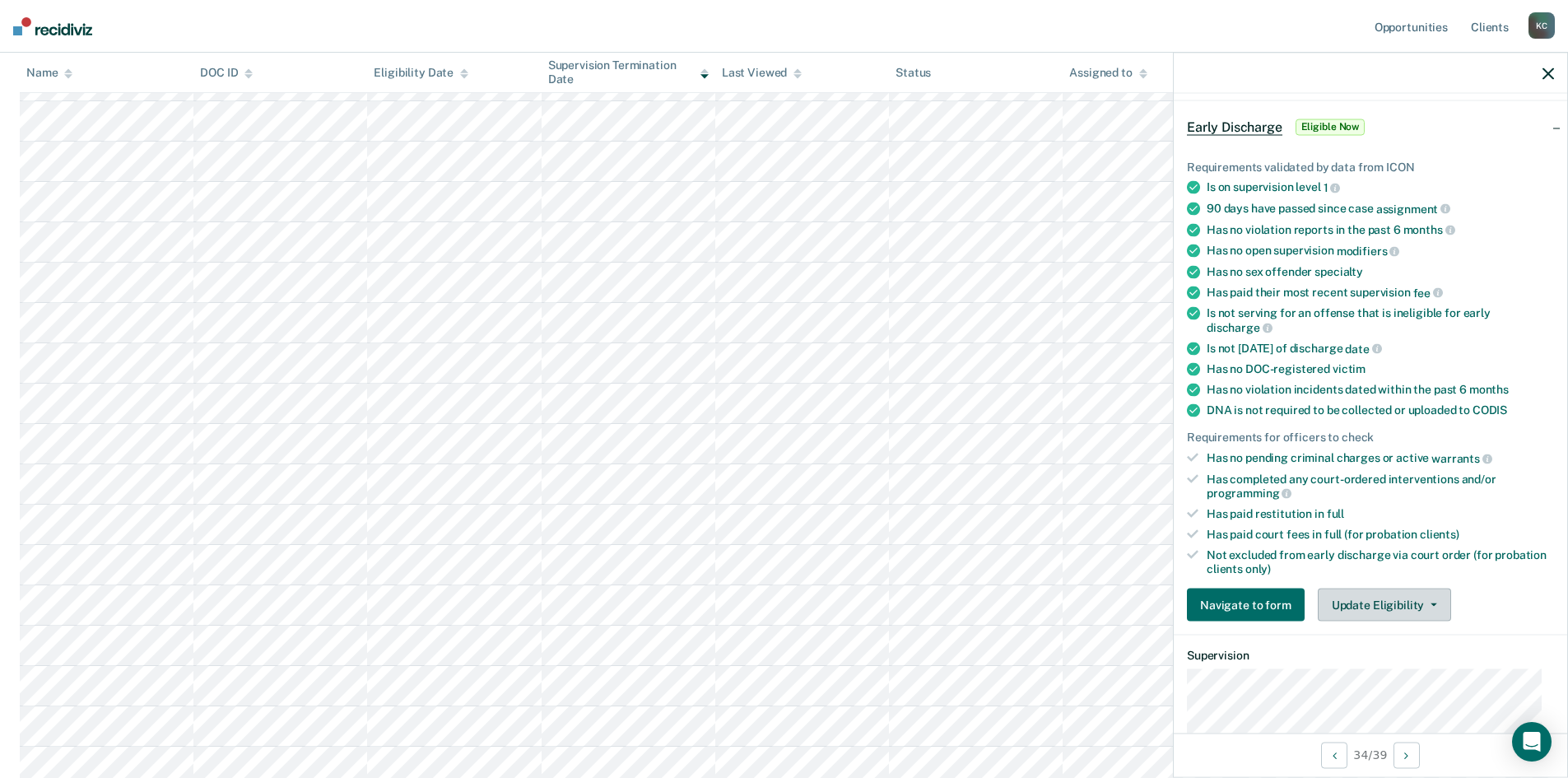
click at [1352, 610] on button "Update Eligibility" at bounding box center [1384, 605] width 134 height 33
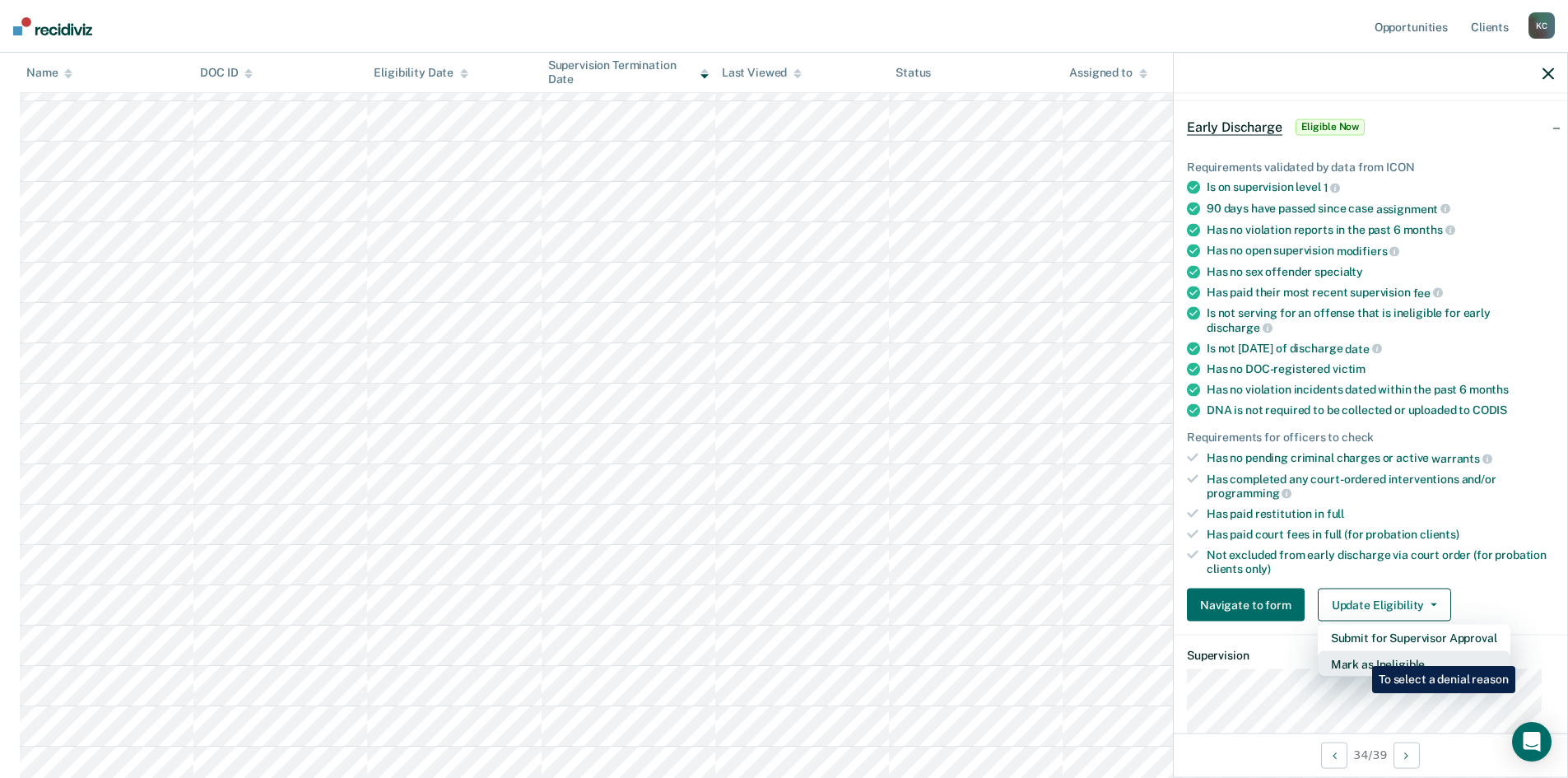
click at [1360, 654] on button "Mark as Ineligible" at bounding box center [1414, 663] width 193 height 26
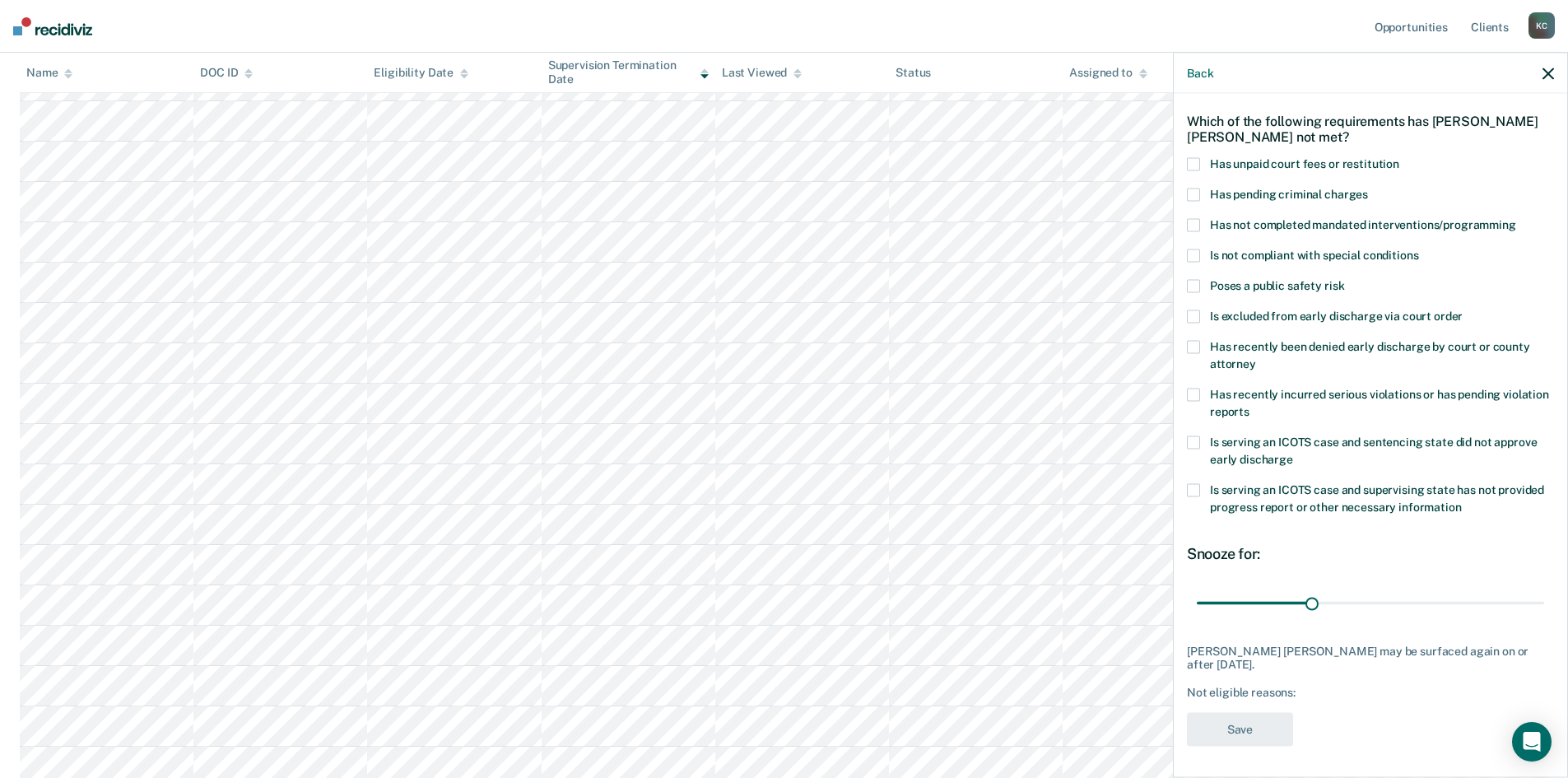
click at [1195, 162] on span at bounding box center [1194, 165] width 13 height 13
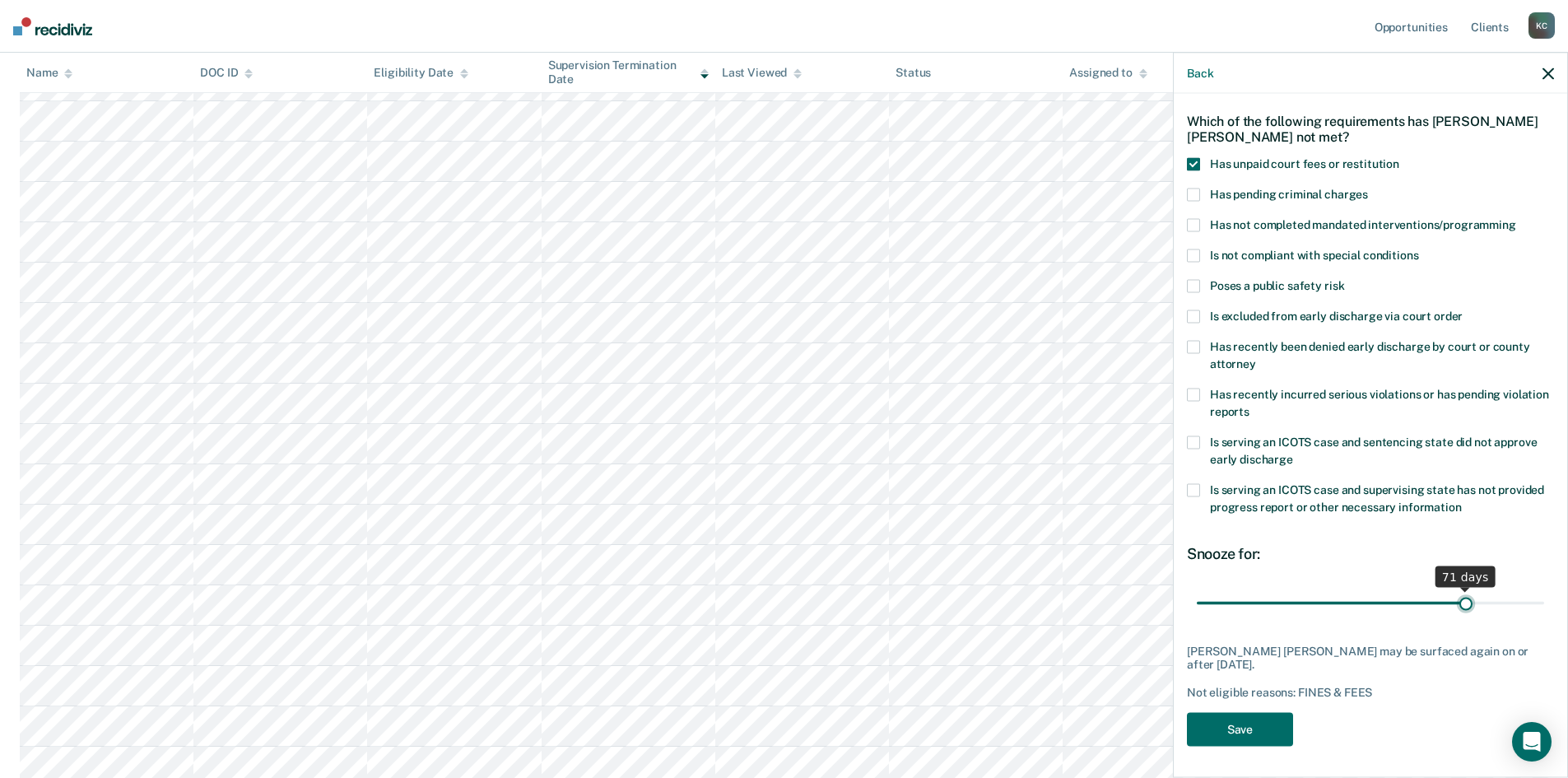
drag, startPoint x: 1304, startPoint y: 607, endPoint x: 1456, endPoint y: 557, distance: 160.0
type input "71"
click at [1456, 588] on input "range" at bounding box center [1370, 603] width 347 height 29
click at [1260, 720] on button "Save" at bounding box center [1240, 729] width 106 height 34
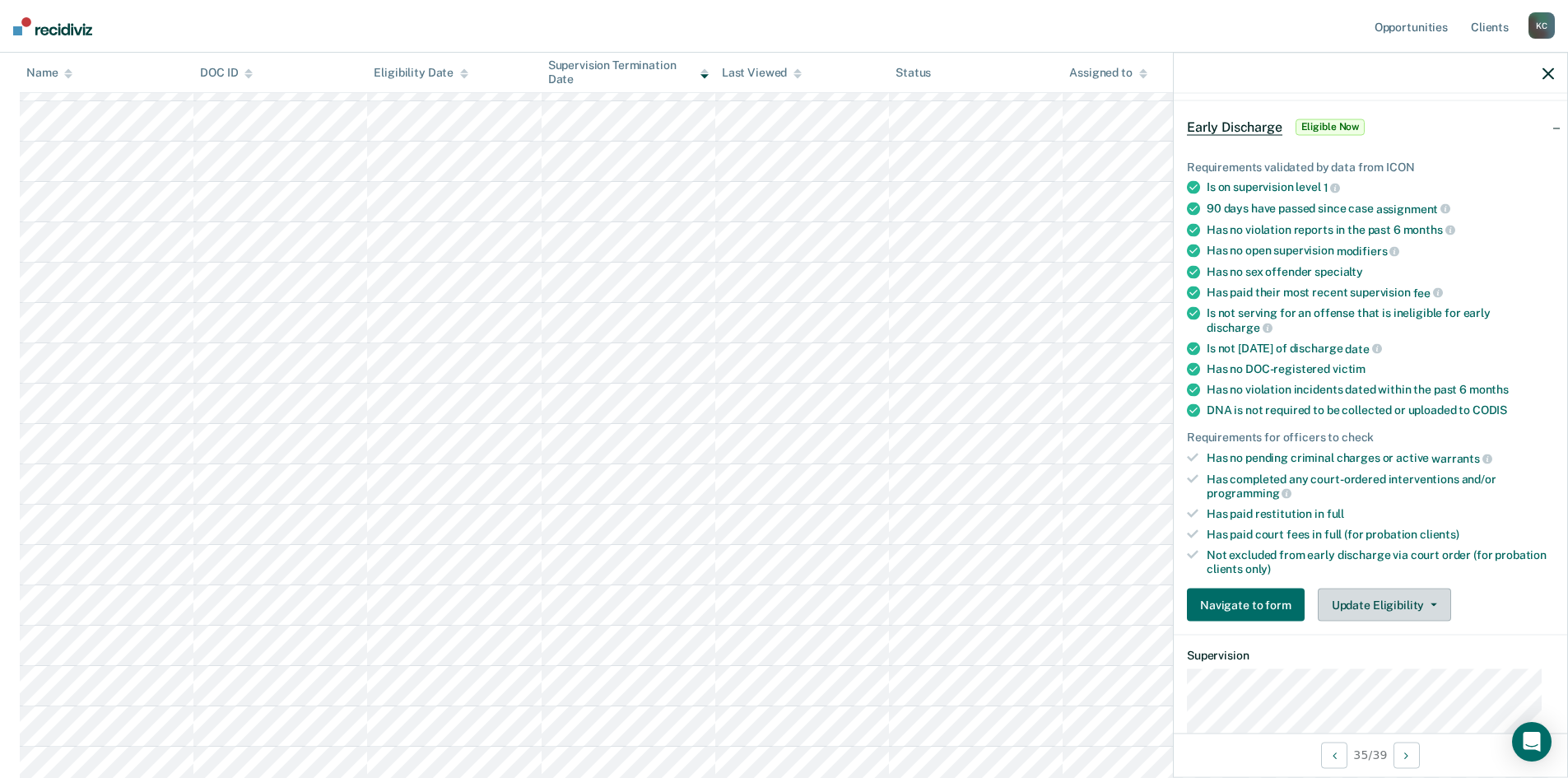
click at [1393, 613] on button "Update Eligibility" at bounding box center [1384, 605] width 134 height 33
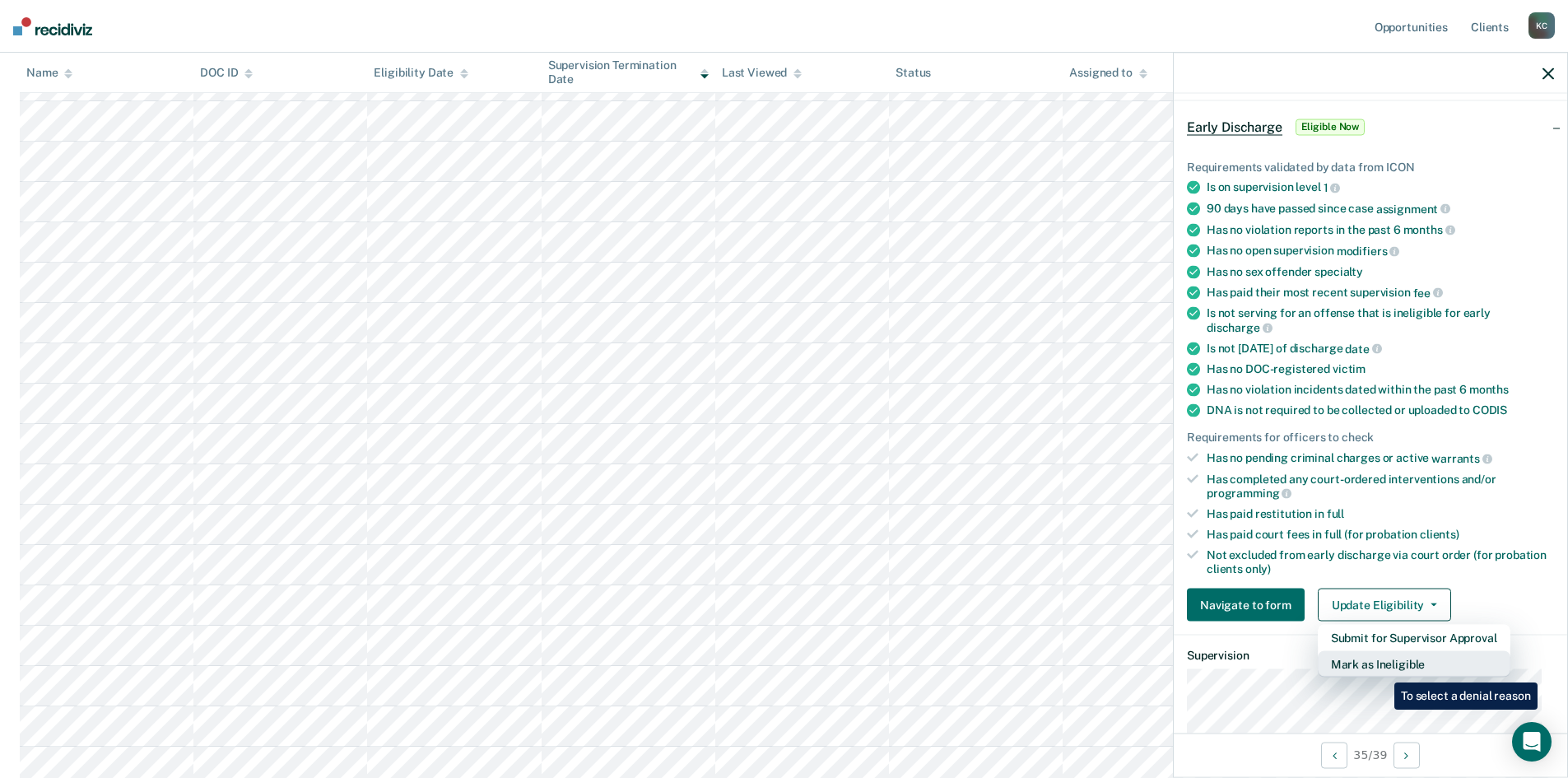
click at [1382, 670] on button "Mark as Ineligible" at bounding box center [1414, 663] width 193 height 26
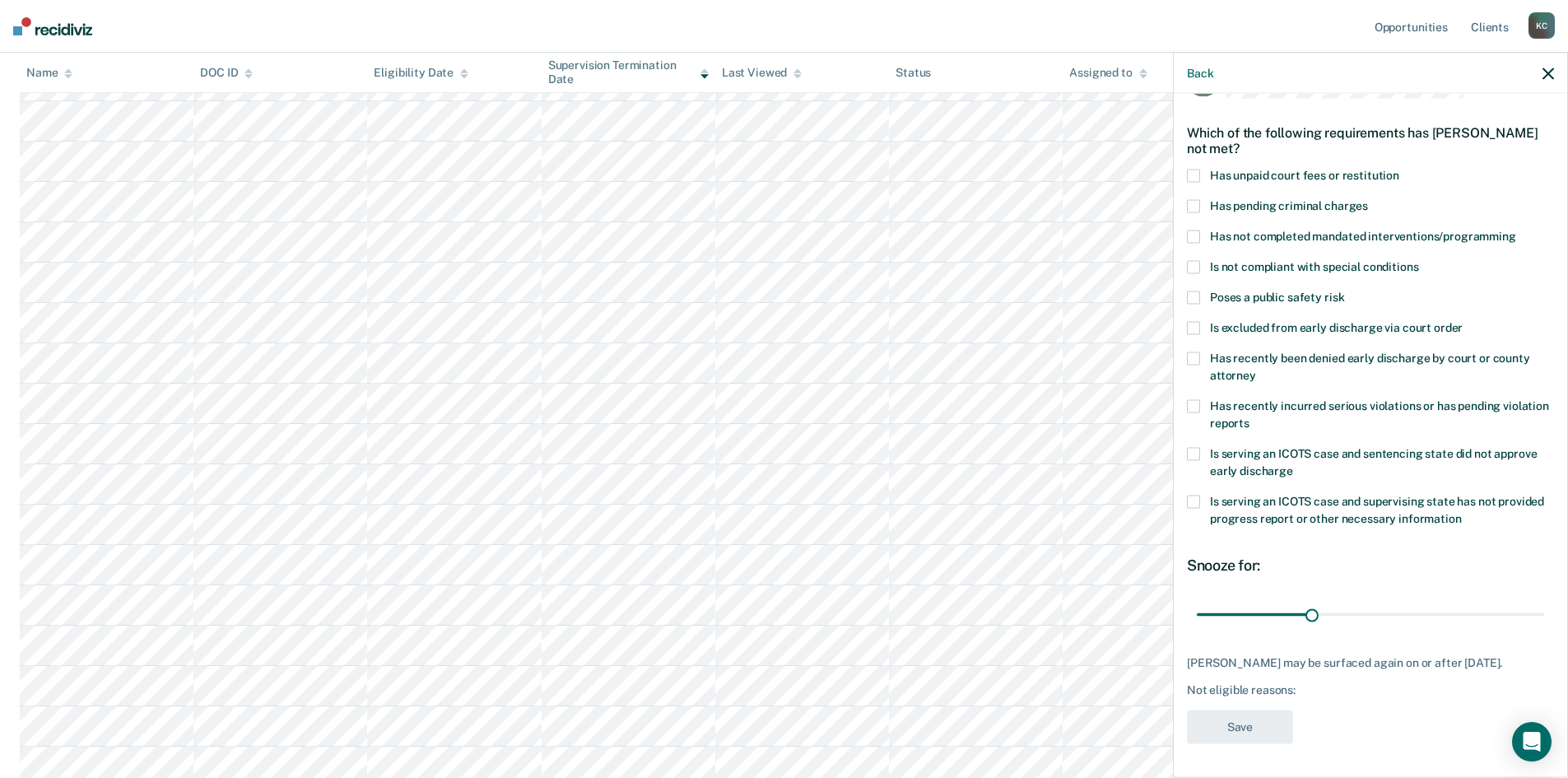
click at [1196, 230] on span at bounding box center [1194, 237] width 13 height 13
click at [1194, 169] on span at bounding box center [1194, 176] width 13 height 13
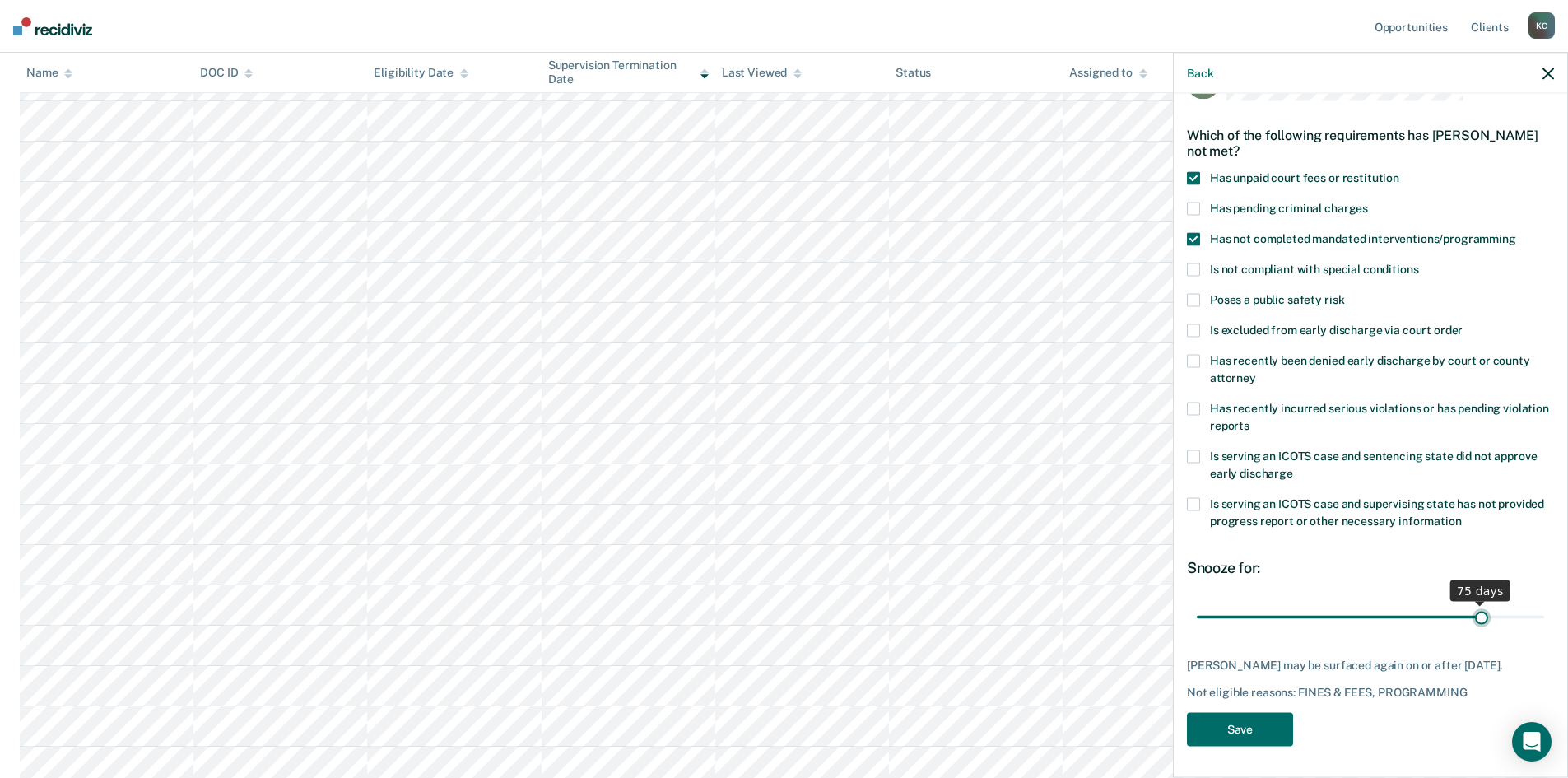
drag, startPoint x: 1304, startPoint y: 599, endPoint x: 1472, endPoint y: 600, distance: 168.0
type input "75"
click at [1472, 603] on input "range" at bounding box center [1370, 617] width 347 height 29
click at [1270, 724] on button "Save" at bounding box center [1240, 730] width 106 height 34
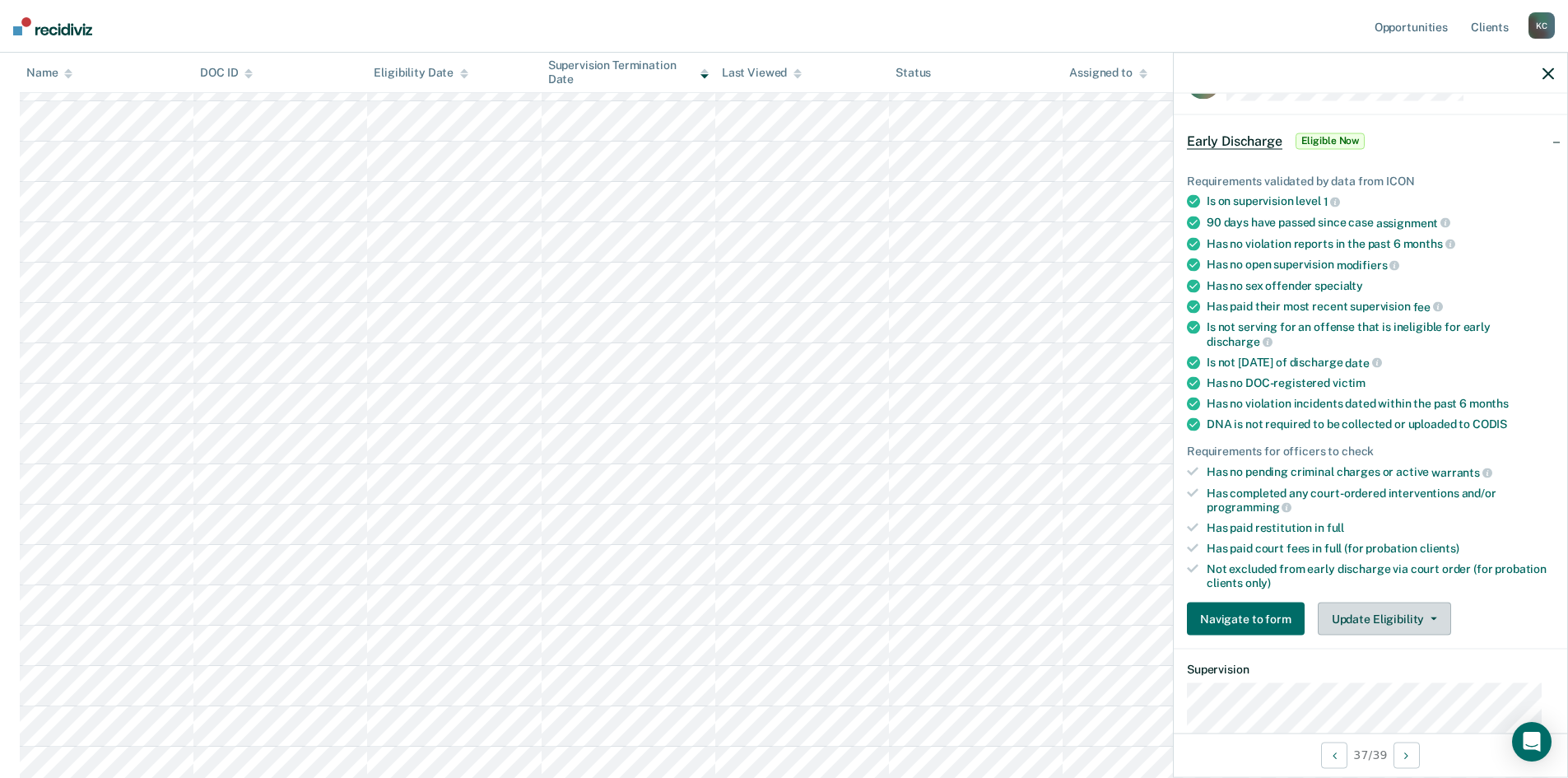
click at [1353, 615] on button "Update Eligibility" at bounding box center [1384, 619] width 134 height 33
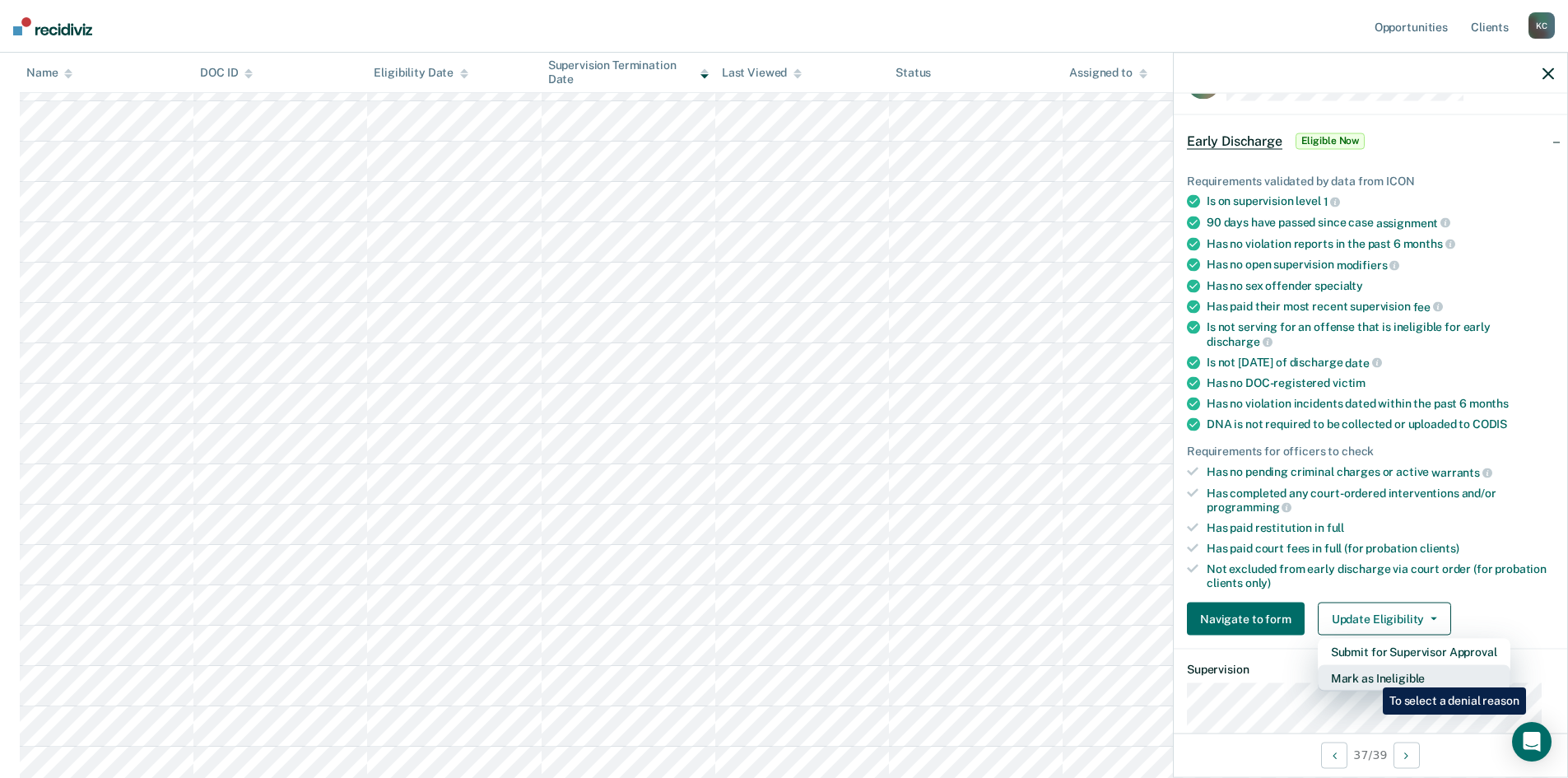
click at [1371, 675] on button "Mark as Ineligible" at bounding box center [1414, 678] width 193 height 26
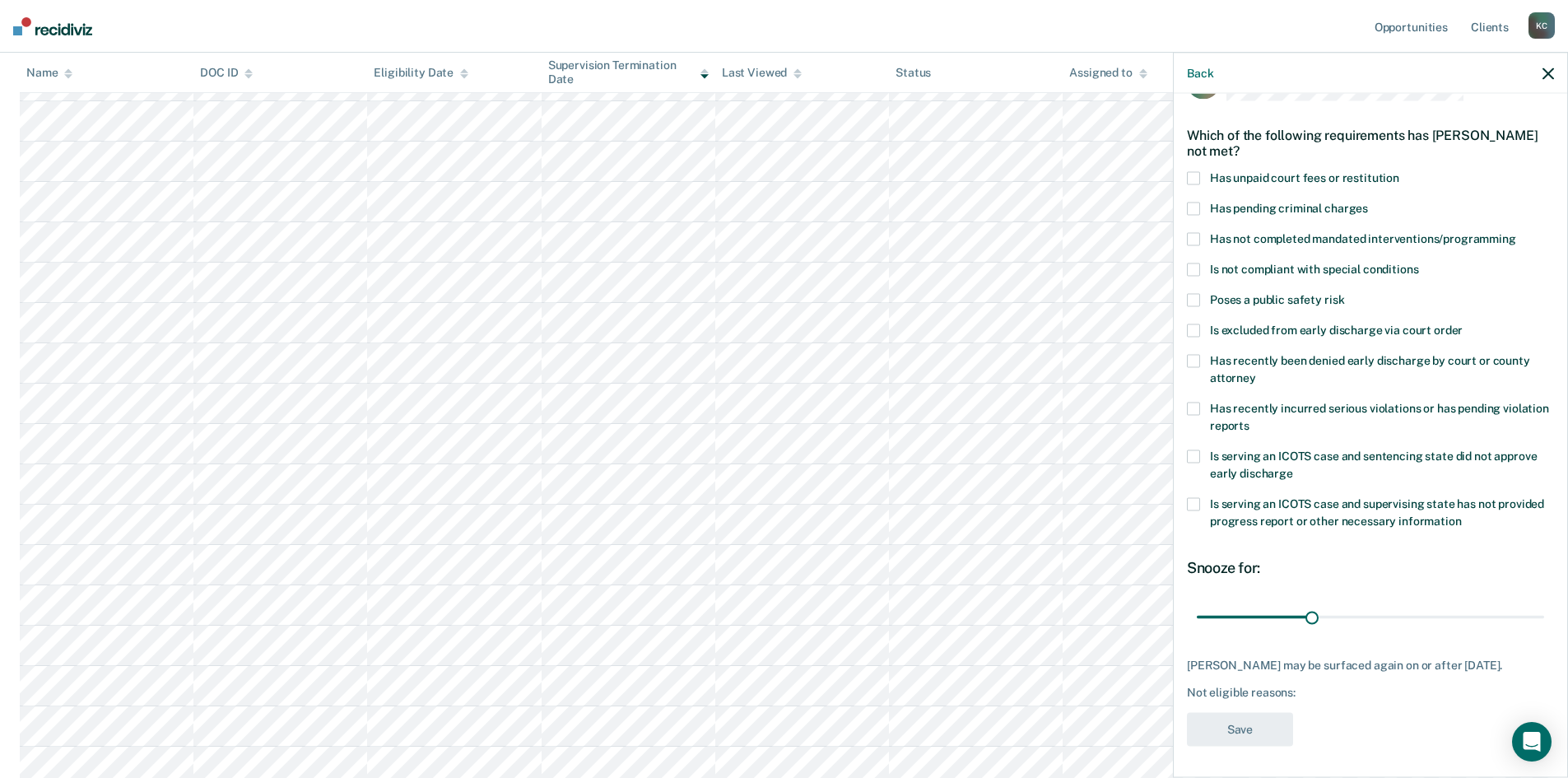
click at [1193, 240] on span at bounding box center [1194, 240] width 13 height 13
click at [1195, 176] on span at bounding box center [1194, 179] width 13 height 13
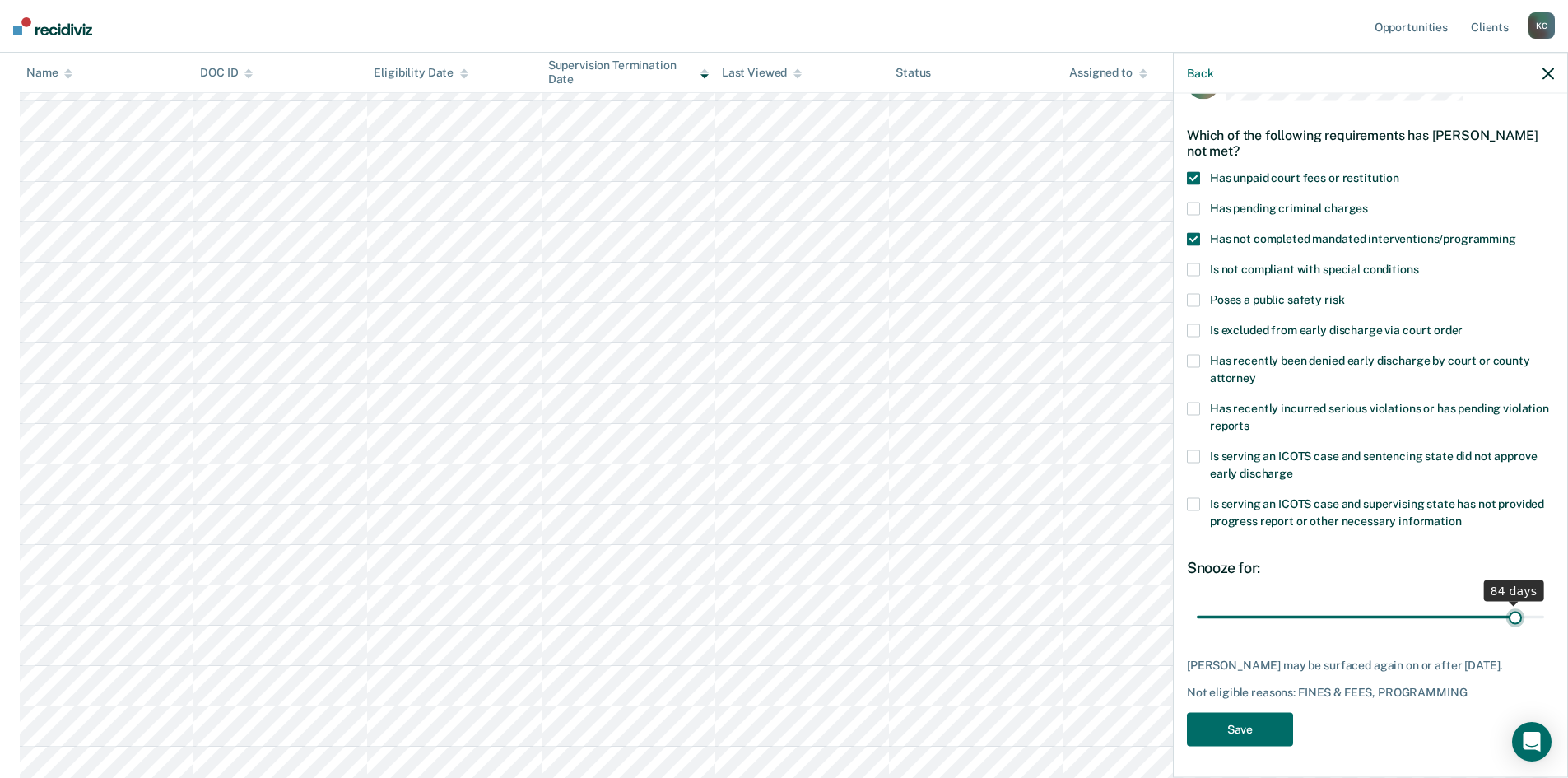
drag, startPoint x: 1314, startPoint y: 619, endPoint x: 1504, endPoint y: 600, distance: 190.9
type input "84"
click at [1504, 603] on input "range" at bounding box center [1370, 617] width 347 height 29
click at [1257, 739] on button "Save" at bounding box center [1240, 730] width 106 height 34
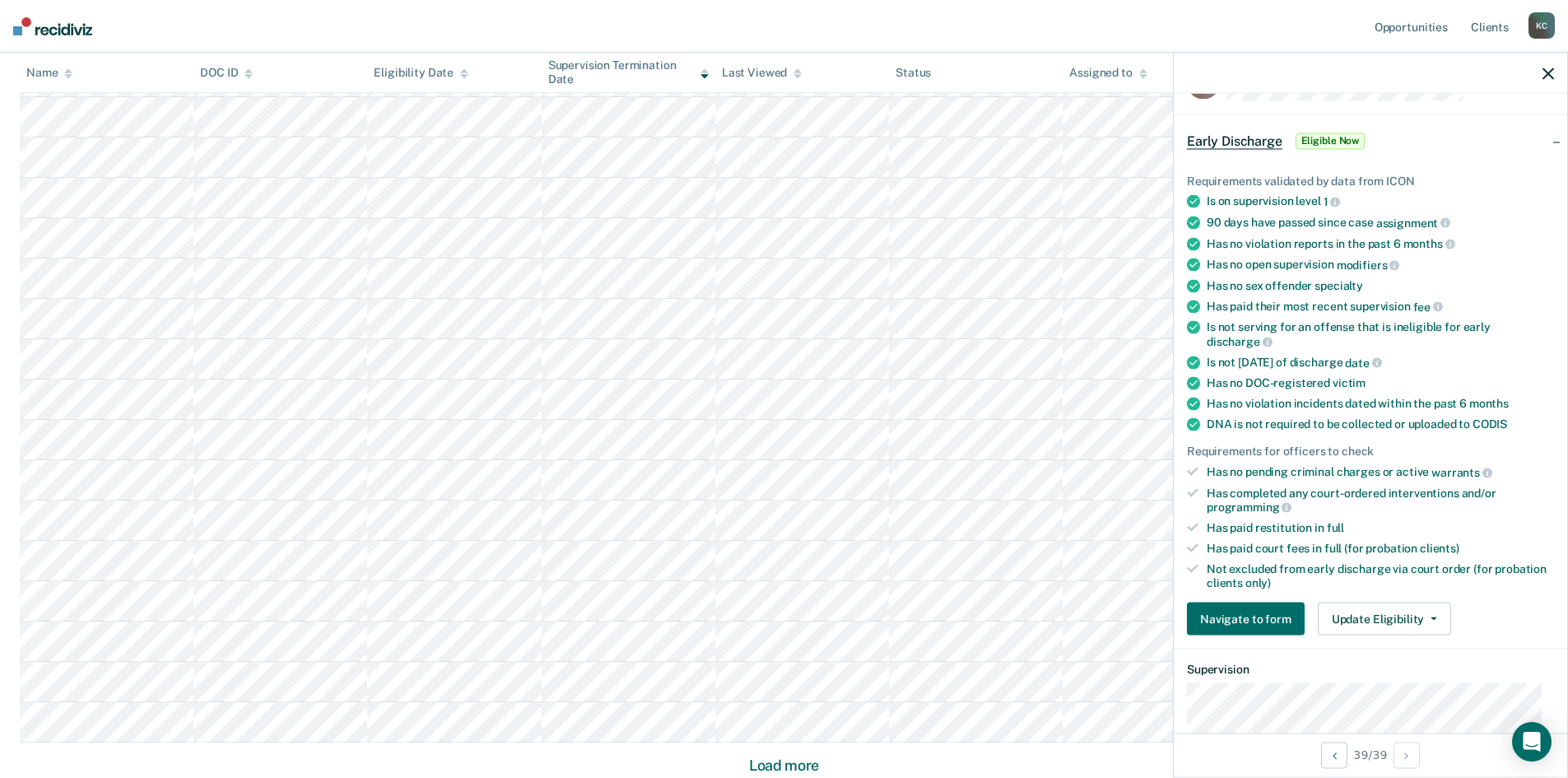
scroll to position [823, 0]
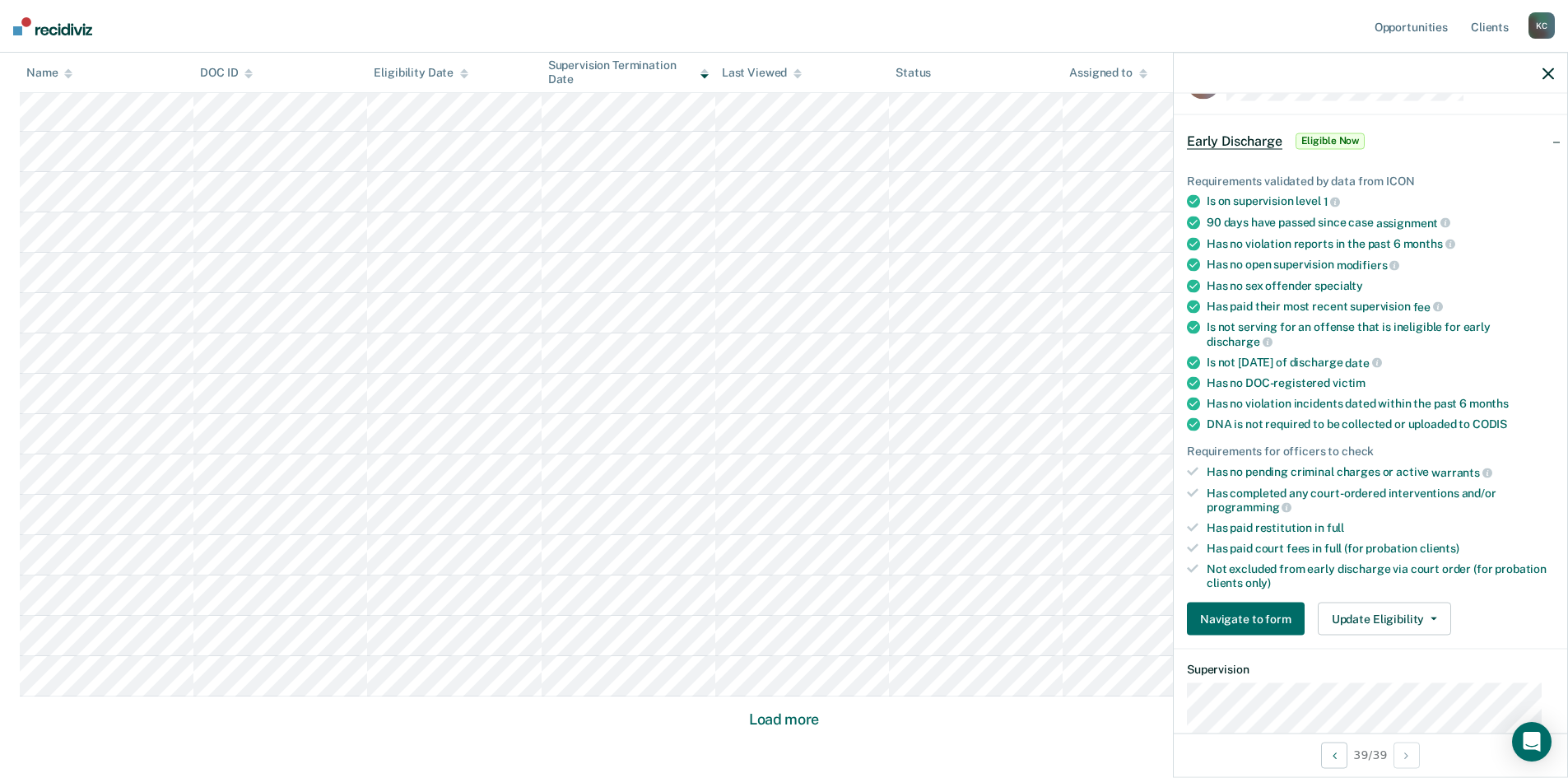
click at [810, 716] on button "Load more" at bounding box center [784, 719] width 80 height 20
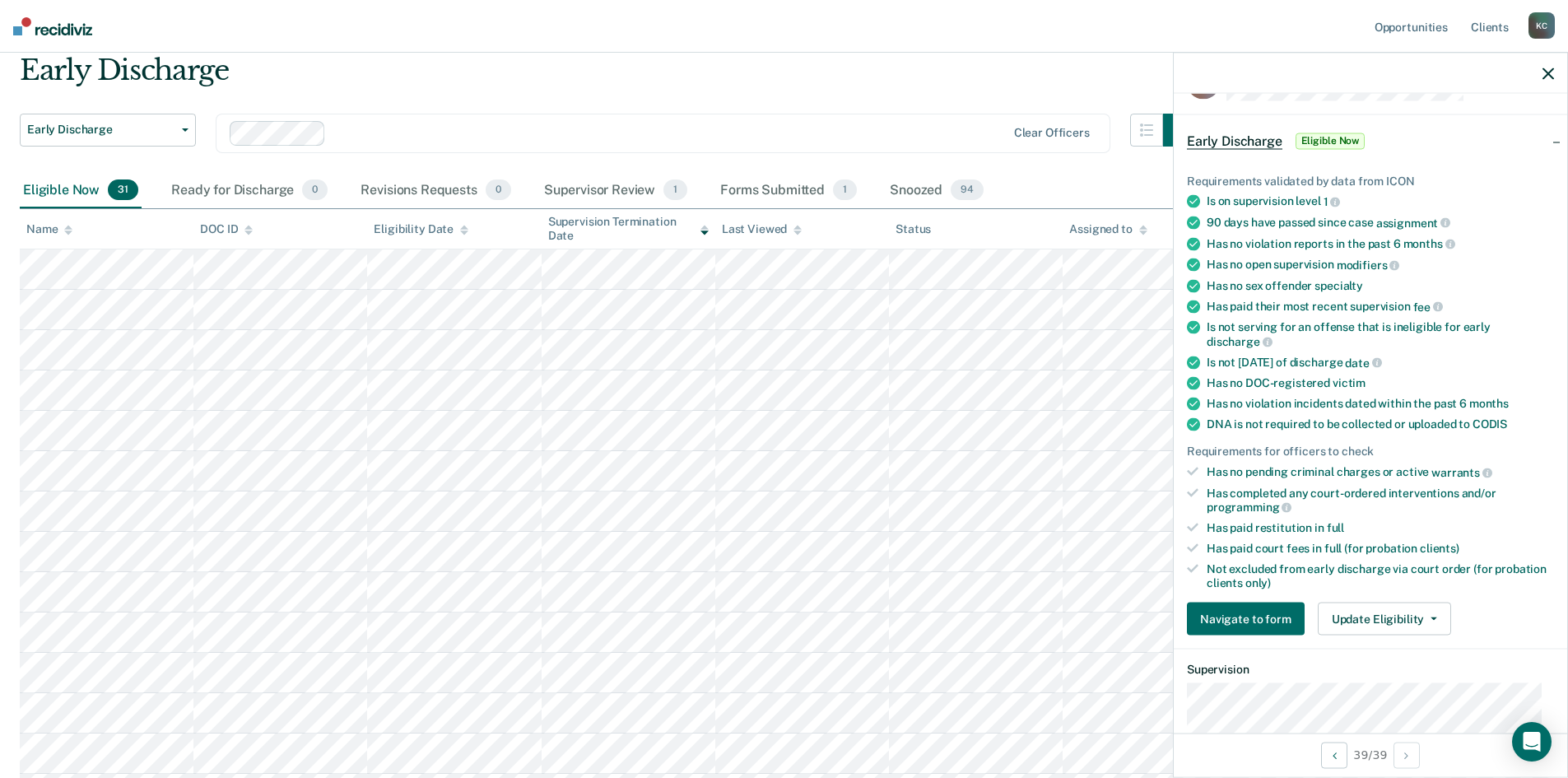
scroll to position [0, 0]
